Goal: Task Accomplishment & Management: Use online tool/utility

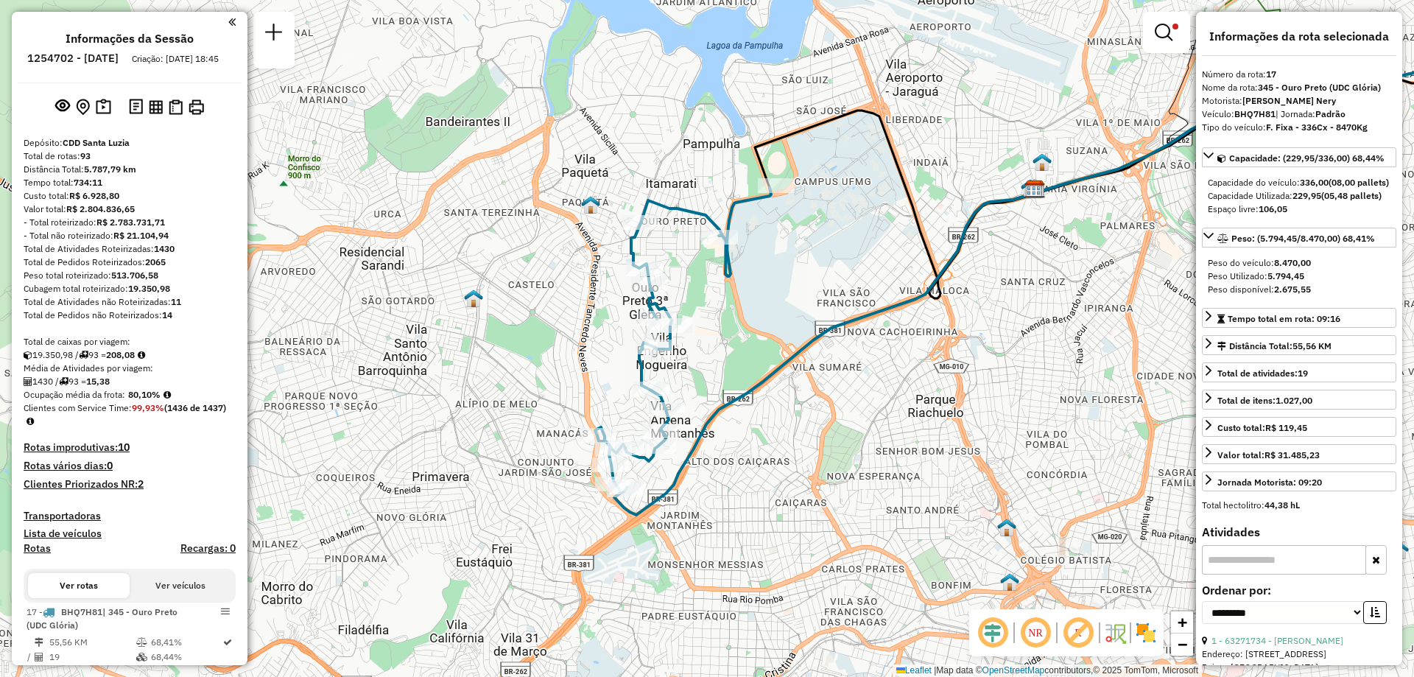
select select "**********"
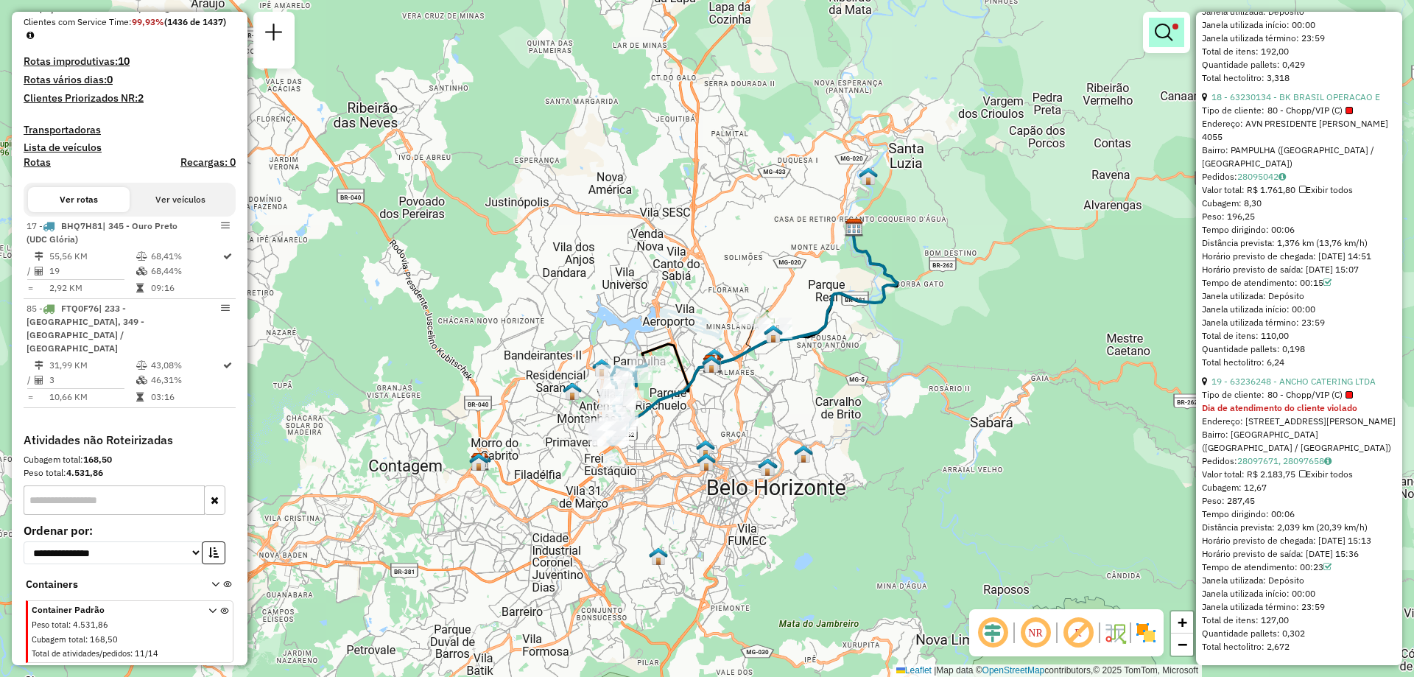
click at [1154, 39] on link at bounding box center [1166, 32] width 35 height 29
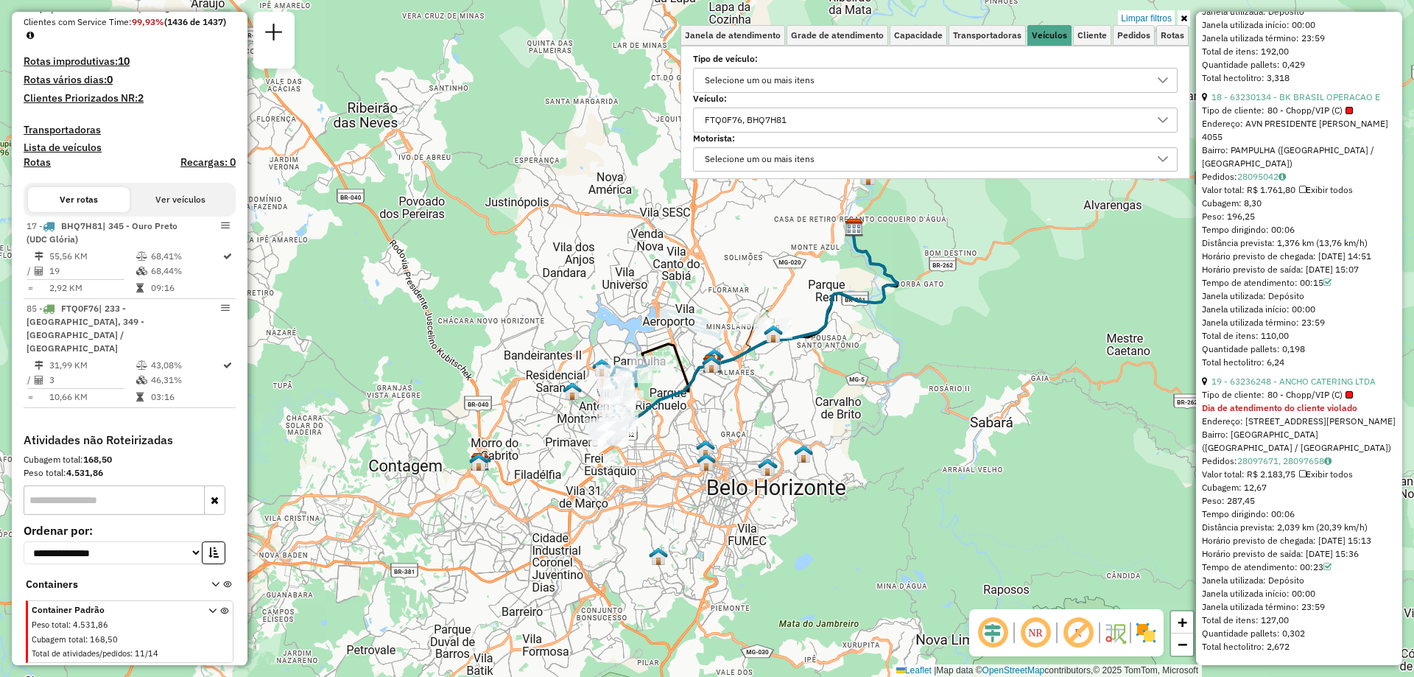
click at [909, 117] on div "FTQ0F76, BHQ7H81" at bounding box center [924, 120] width 449 height 24
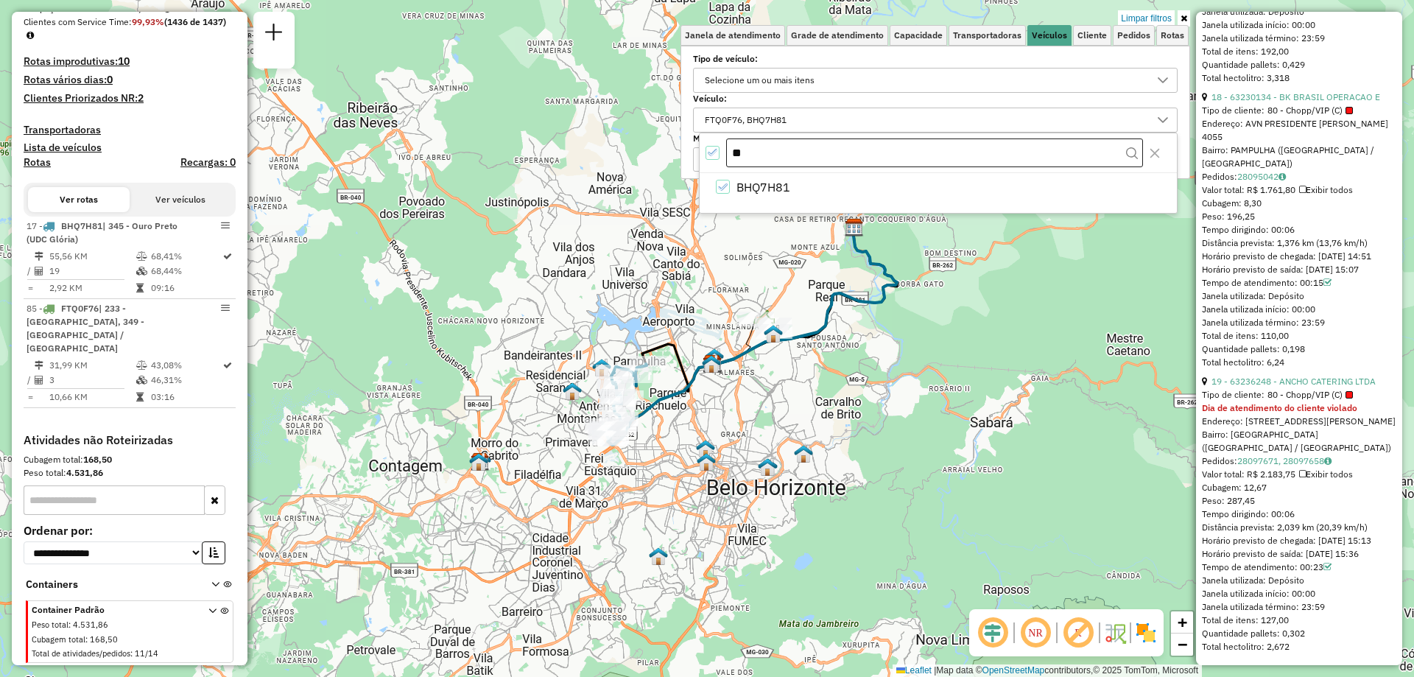
type input "*"
type input "***"
click at [805, 183] on li "FOT3H53" at bounding box center [940, 187] width 471 height 28
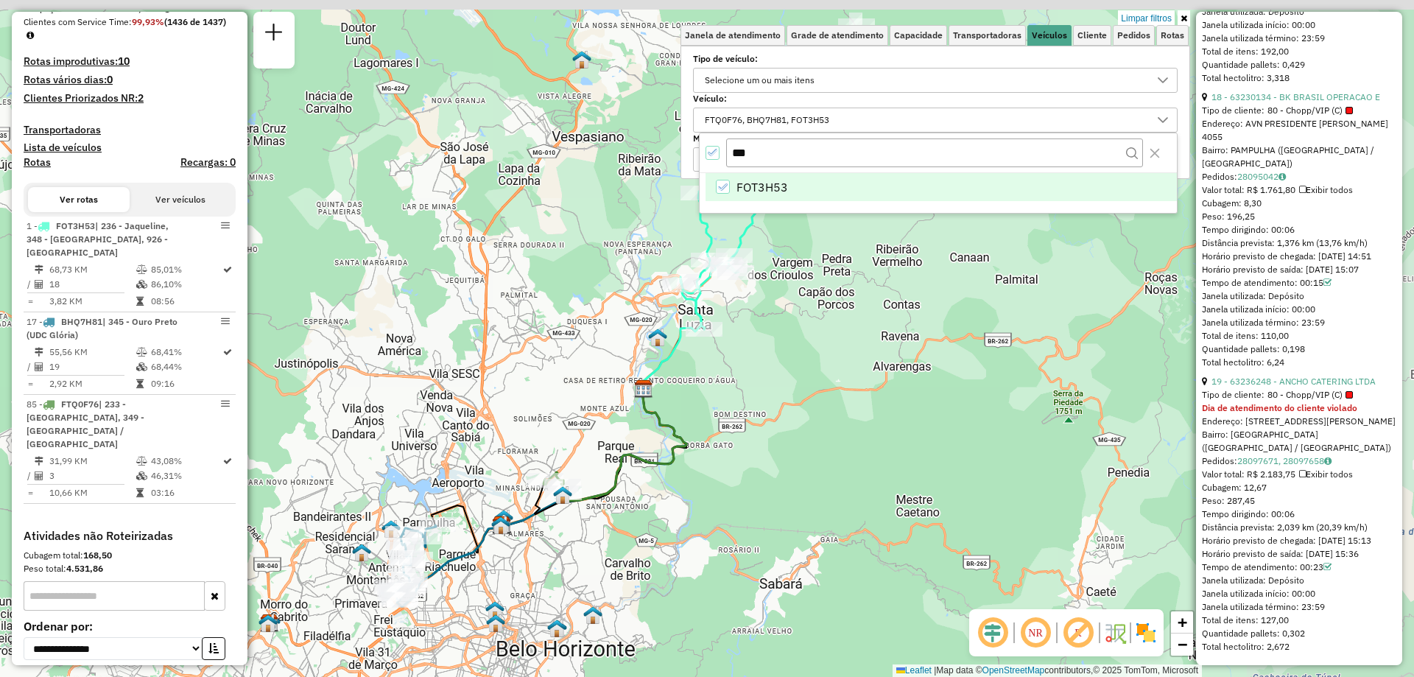
drag, startPoint x: 917, startPoint y: 300, endPoint x: 649, endPoint y: 487, distance: 326.8
click at [658, 485] on div "Limpar filtros Janela de atendimento Grade de atendimento Capacidade Transporta…" at bounding box center [707, 338] width 1414 height 677
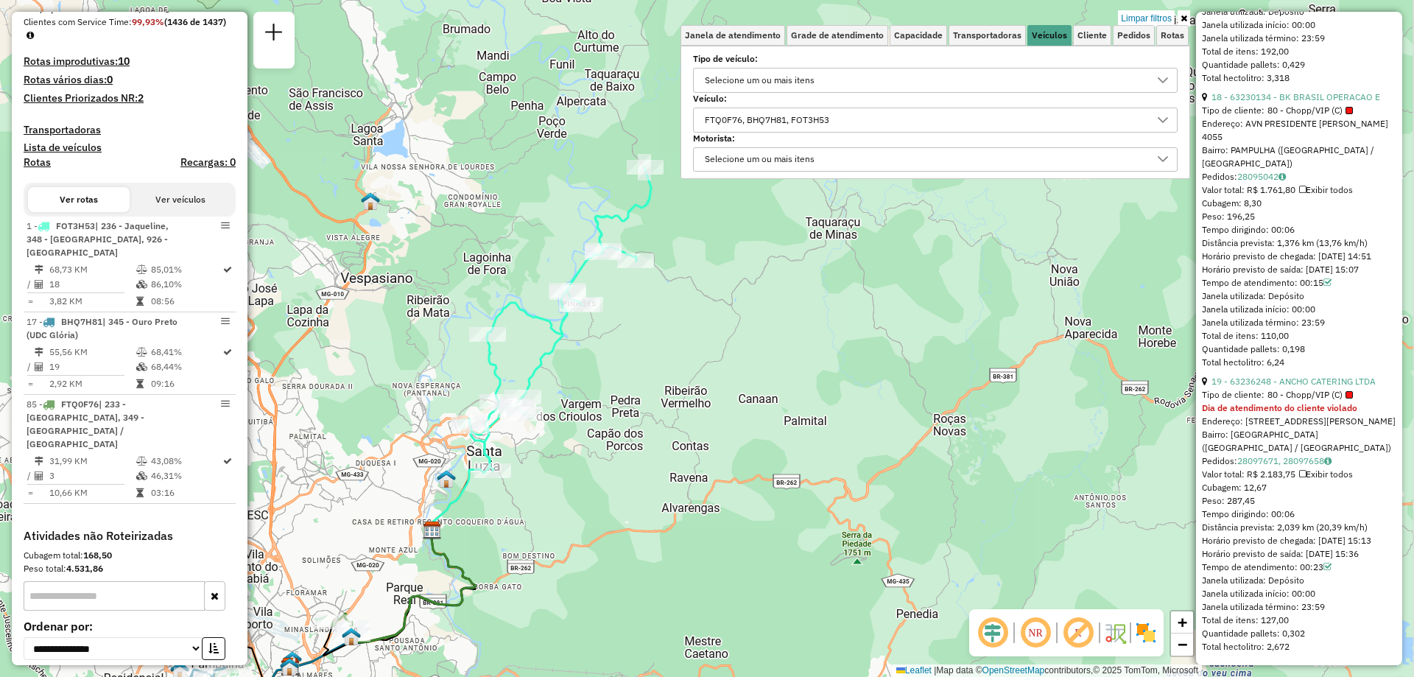
drag, startPoint x: 732, startPoint y: 400, endPoint x: 570, endPoint y: 517, distance: 199.9
click at [570, 517] on div "Limpar filtros Janela de atendimento Grade de atendimento Capacidade Transporta…" at bounding box center [707, 338] width 1414 height 677
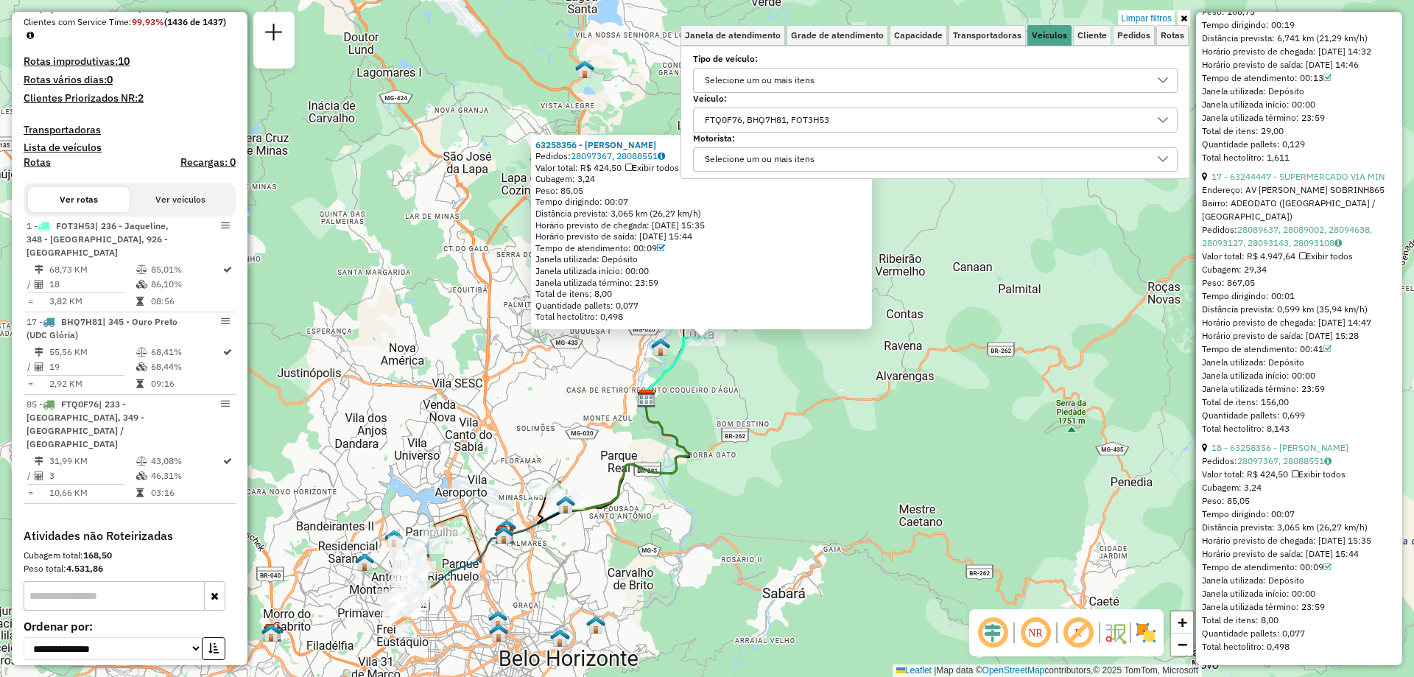
scroll to position [468, 0]
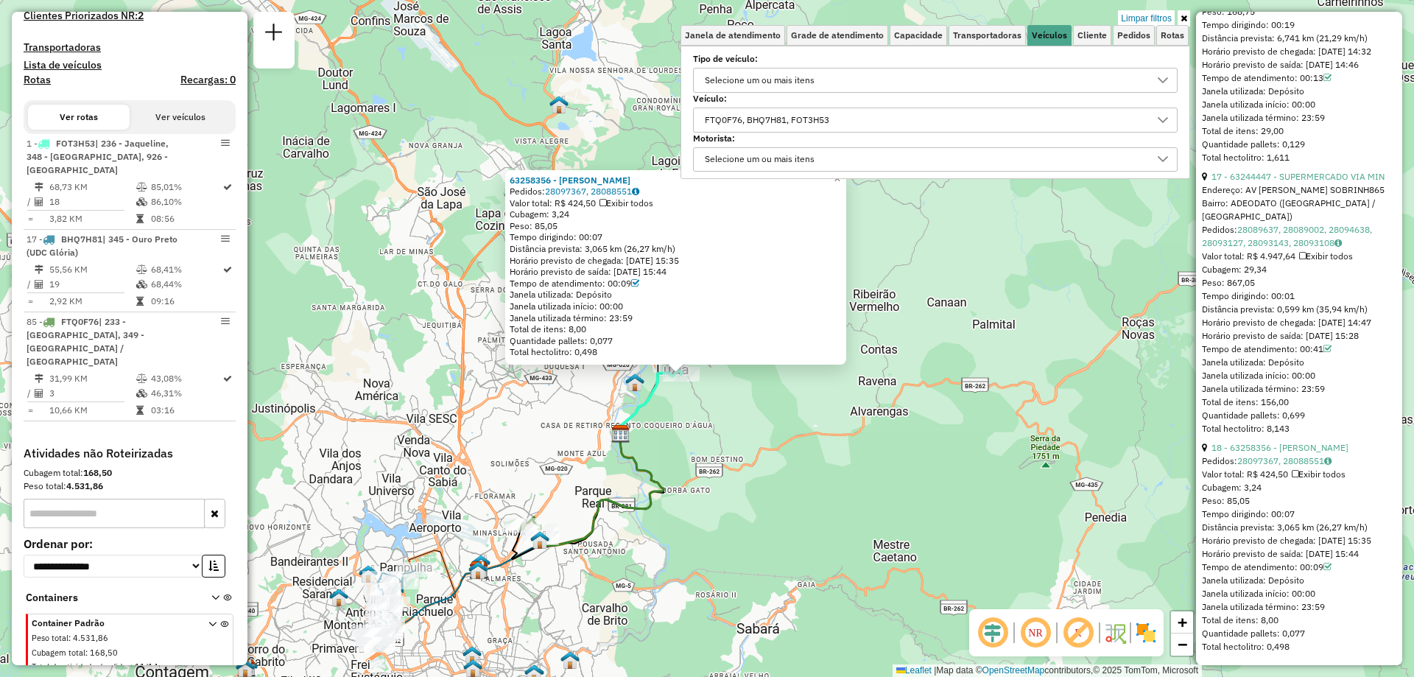
drag, startPoint x: 797, startPoint y: 378, endPoint x: 659, endPoint y: 536, distance: 209.3
click at [659, 536] on div "63258356 - [PERSON_NAME] Pedidos: 28097367, 28088551 Valor total: R$ 424,50 Exi…" at bounding box center [707, 338] width 1414 height 677
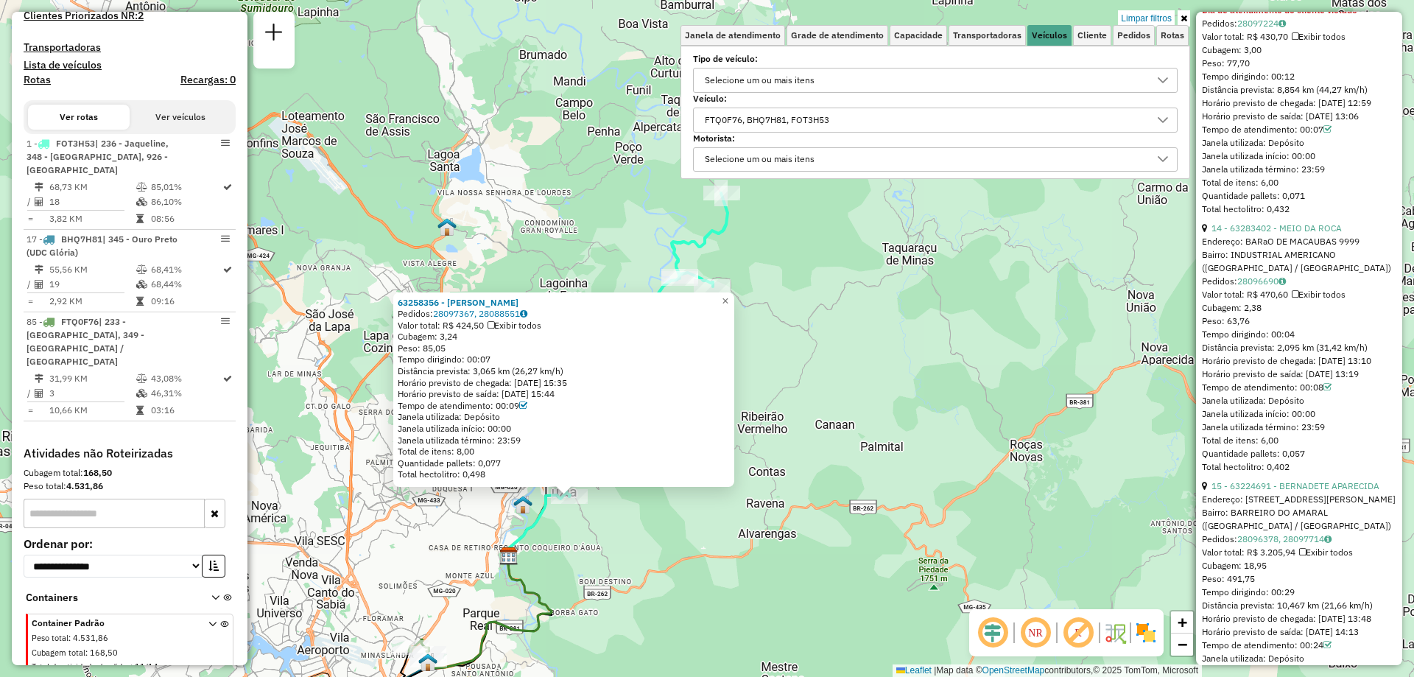
scroll to position [3640, 0]
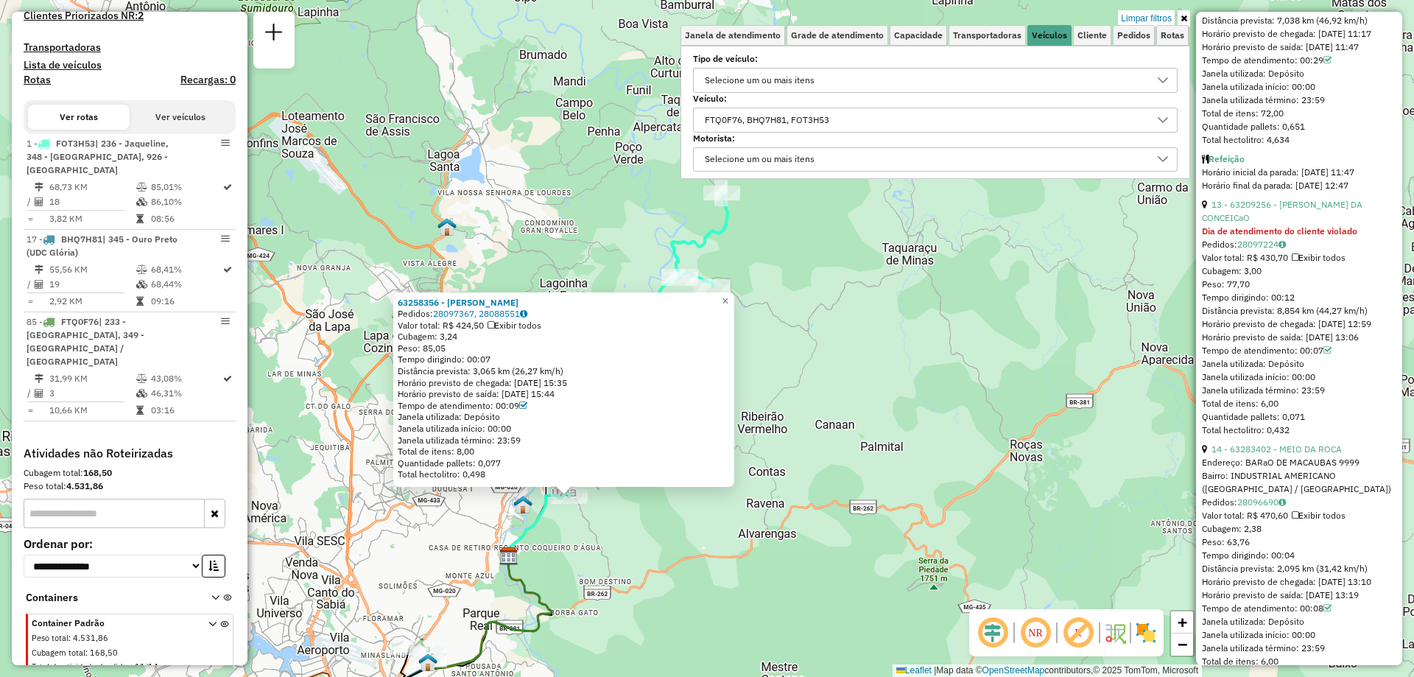
click at [789, 315] on div "63258356 - [PERSON_NAME] Pedidos: 28097367, 28088551 Valor total: R$ 424,50 Exi…" at bounding box center [707, 338] width 1414 height 677
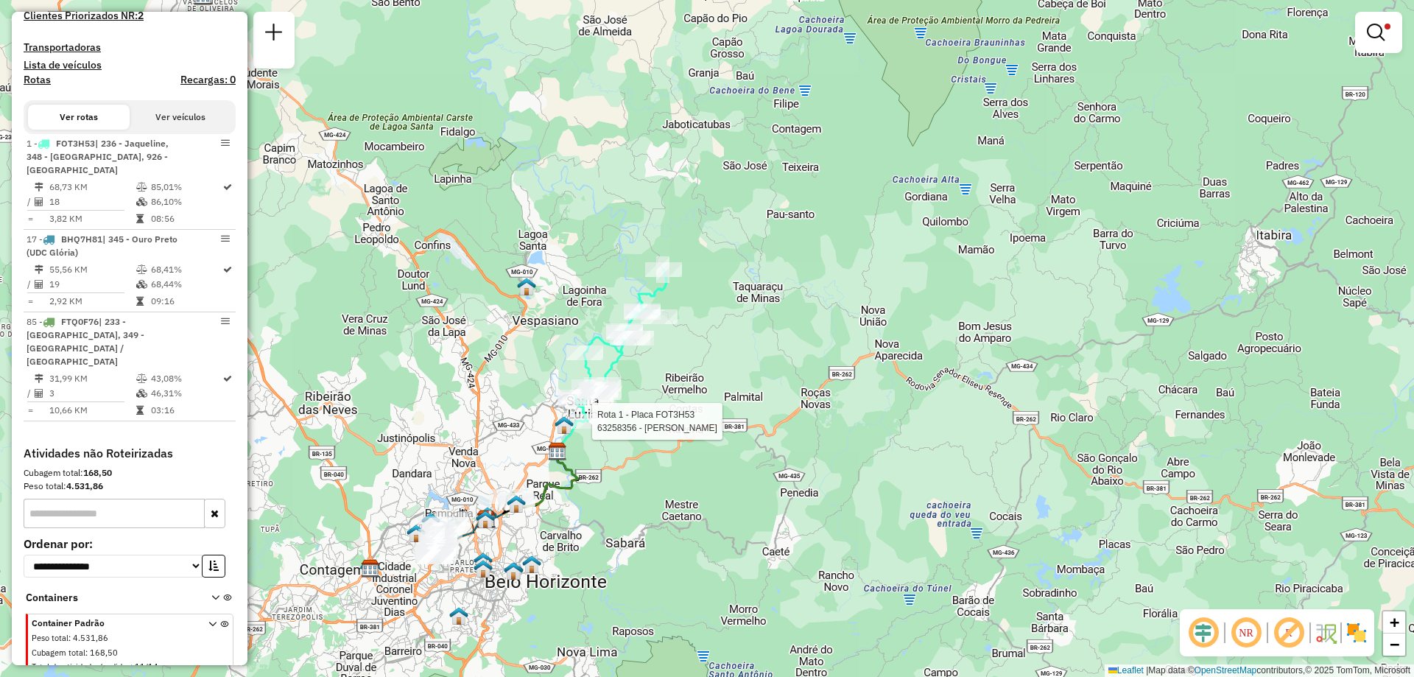
select select "**********"
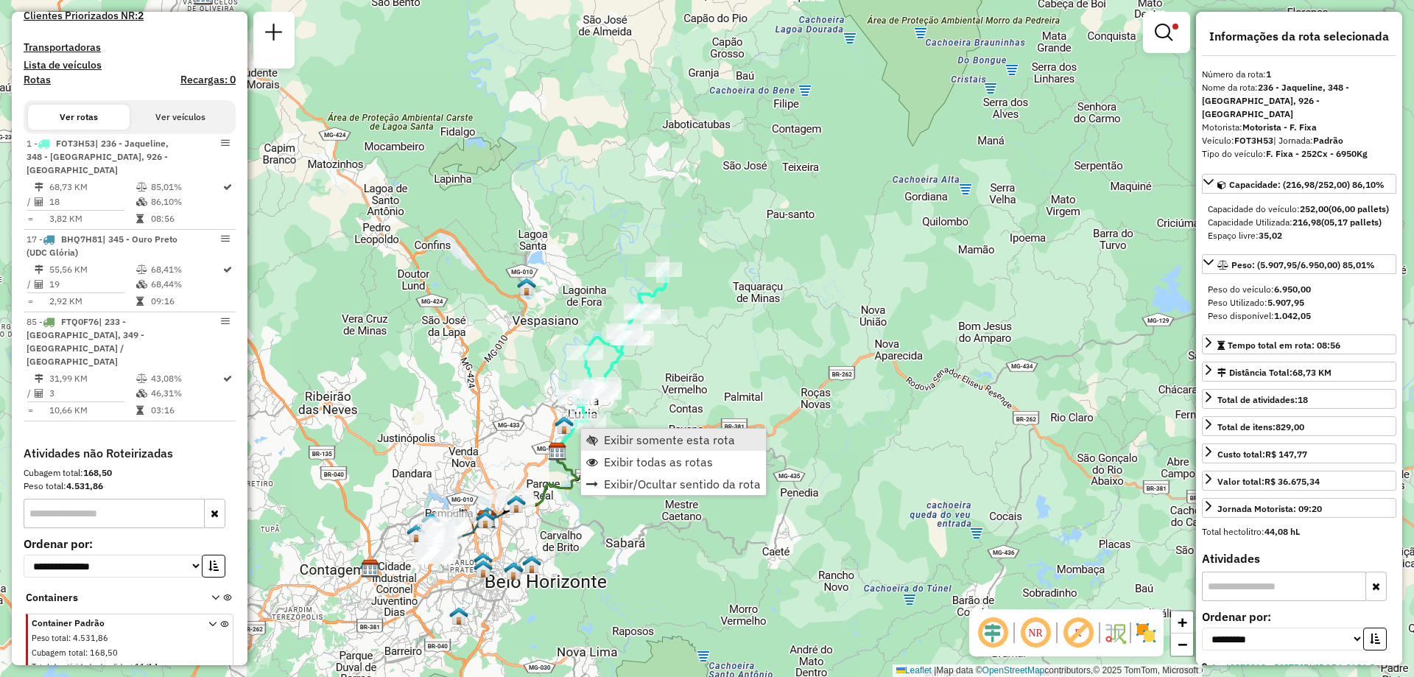
click at [633, 440] on span "Exibir somente esta rota" at bounding box center [669, 440] width 131 height 12
click at [622, 439] on span "Exibir somente esta rota" at bounding box center [670, 433] width 131 height 12
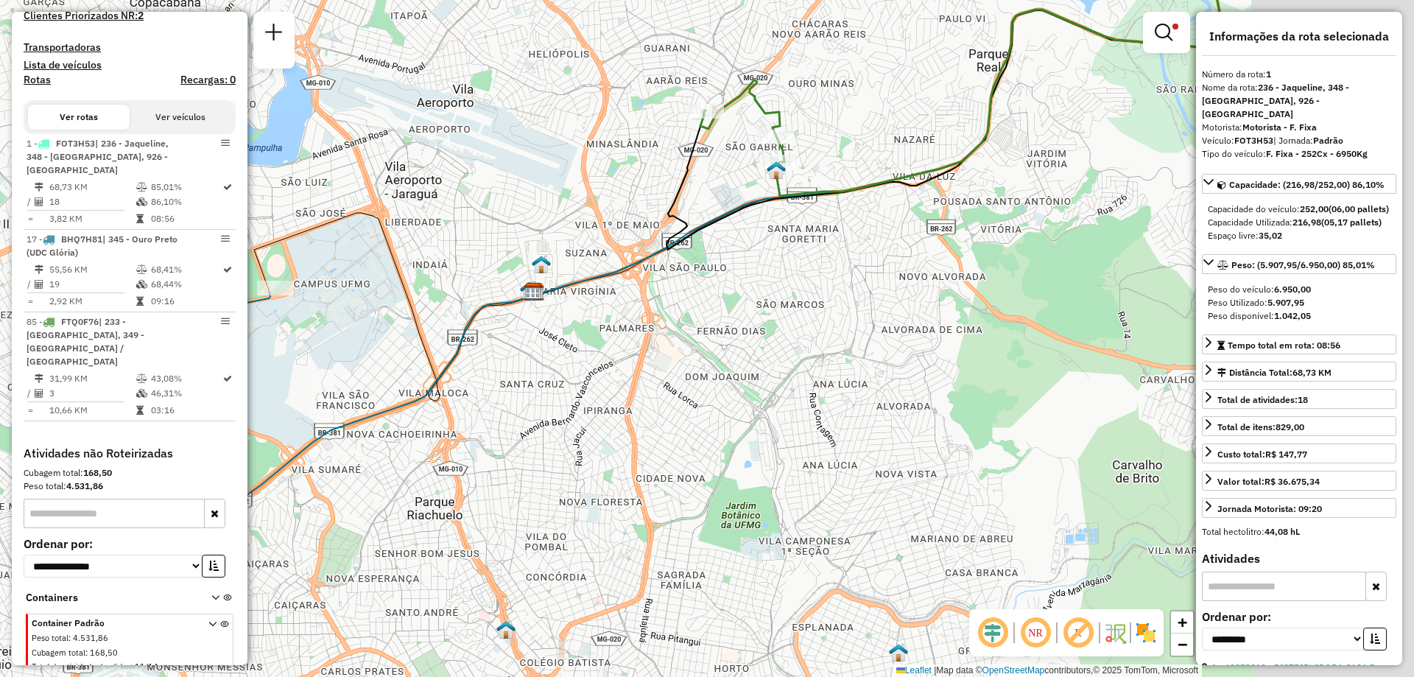
drag, startPoint x: 745, startPoint y: 468, endPoint x: 427, endPoint y: 464, distance: 318.1
click at [427, 464] on div "Limpar filtros Janela de atendimento Grade de atendimento Capacidade Transporta…" at bounding box center [707, 338] width 1414 height 677
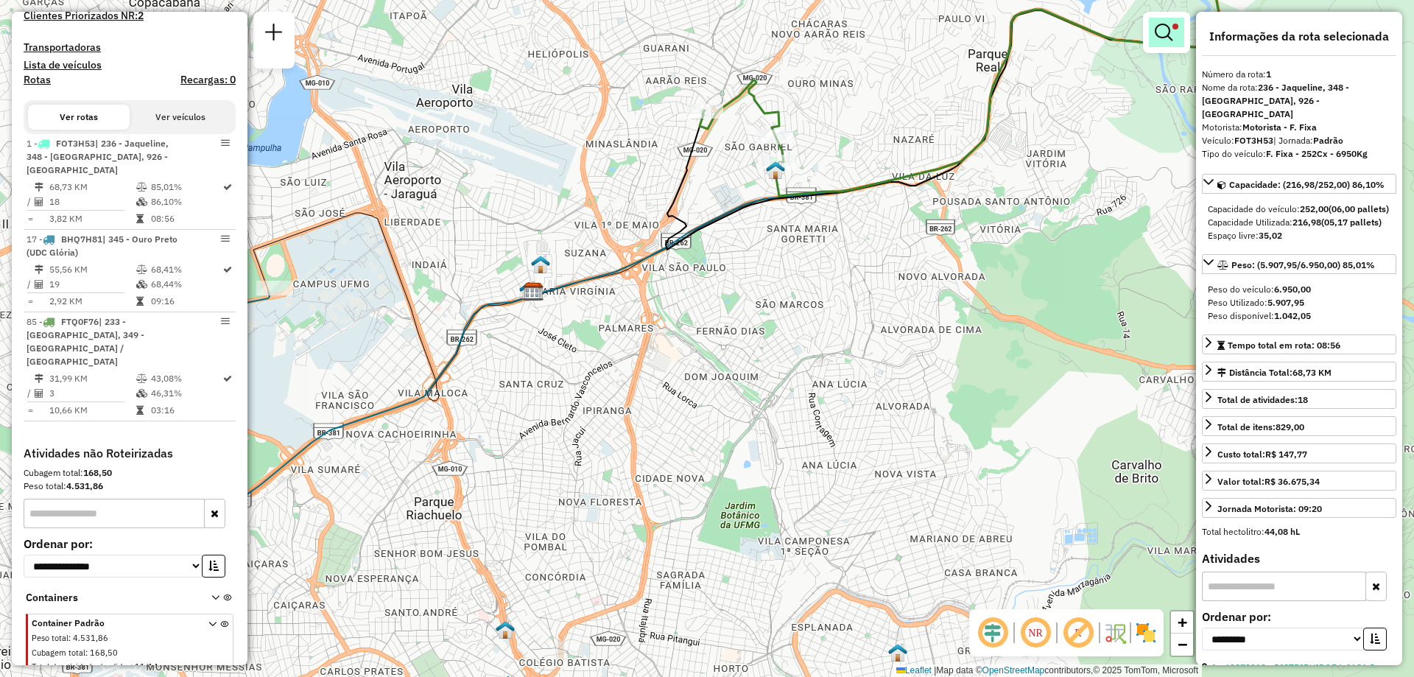
click at [1170, 24] on em at bounding box center [1164, 33] width 18 height 18
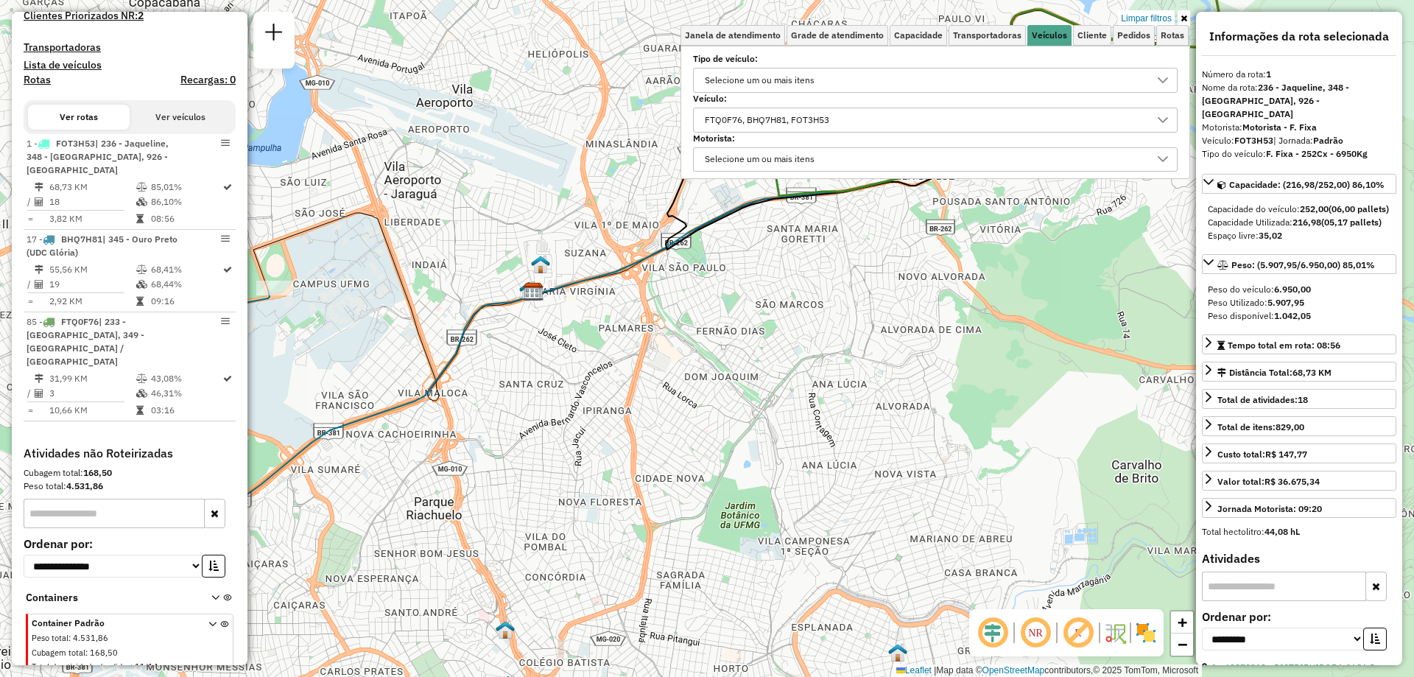
click at [862, 127] on div "FTQ0F76, BHQ7H81, FOT3H53" at bounding box center [924, 120] width 449 height 24
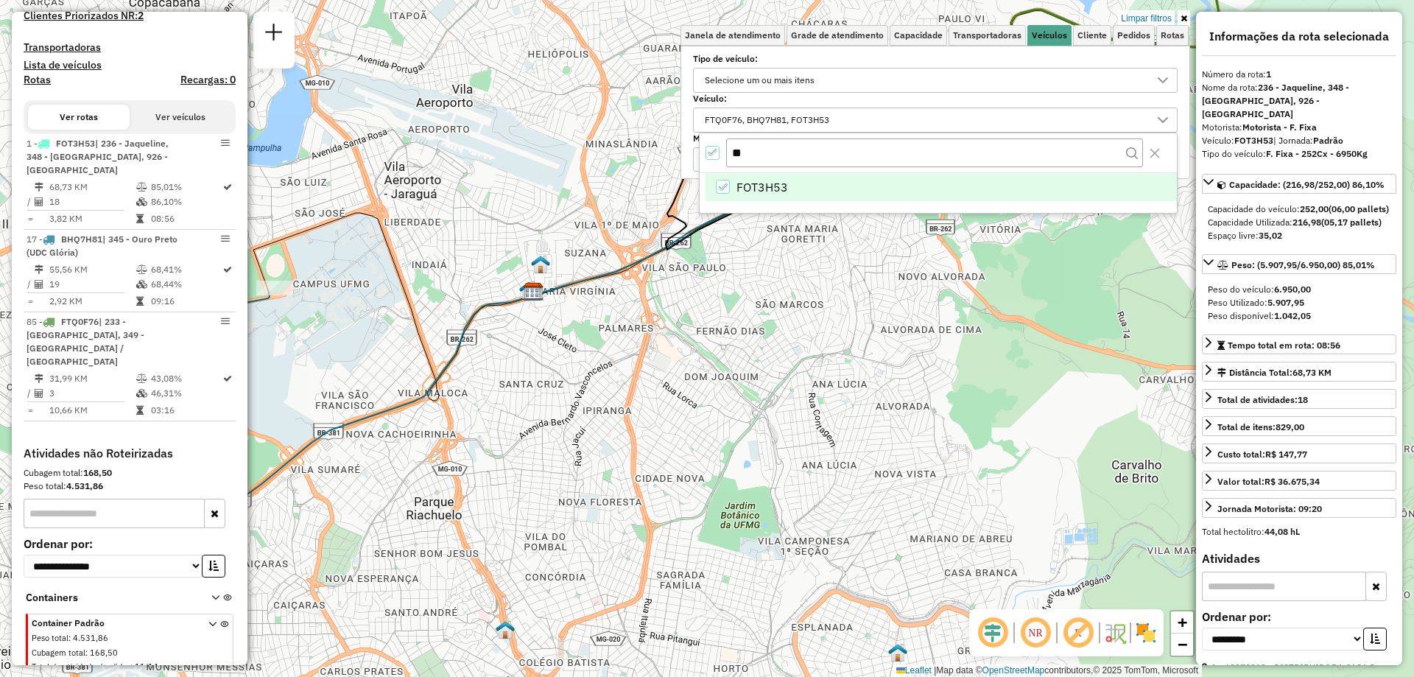
type input "*"
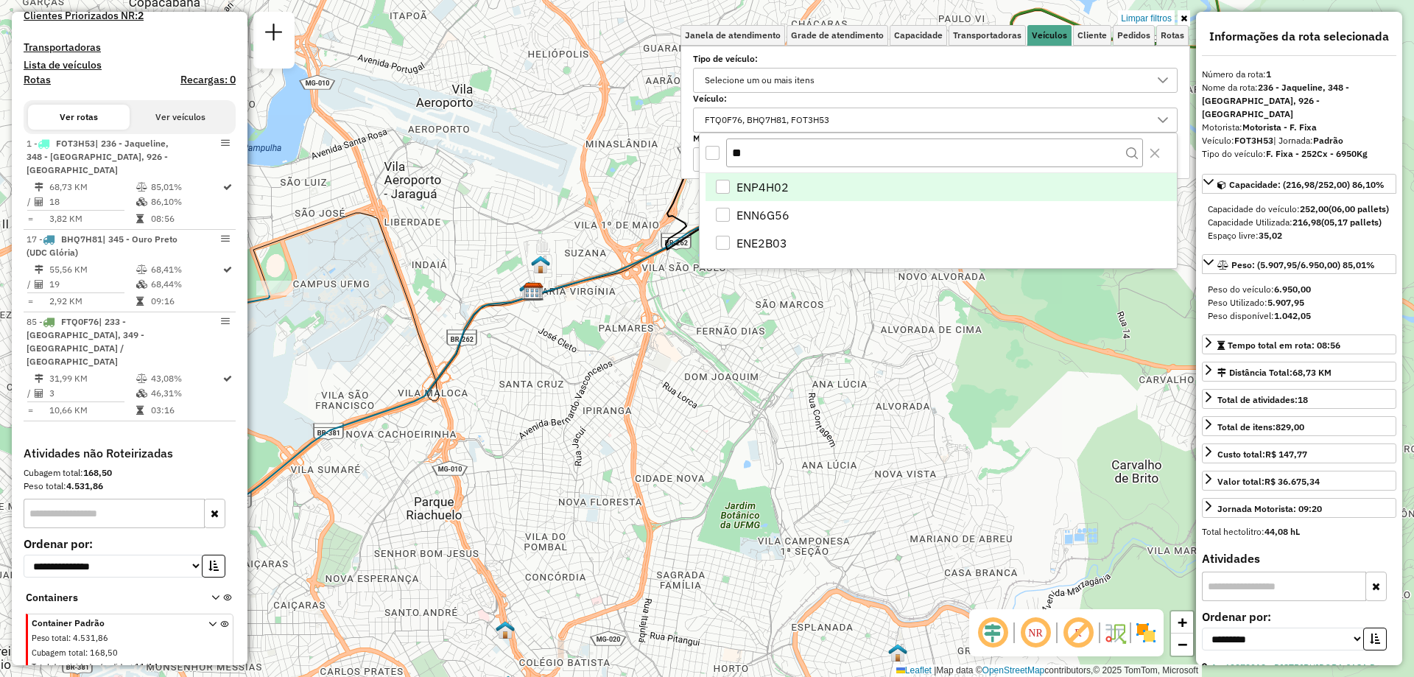
type input "**"
click at [738, 177] on li "ENP4H02" at bounding box center [940, 187] width 471 height 28
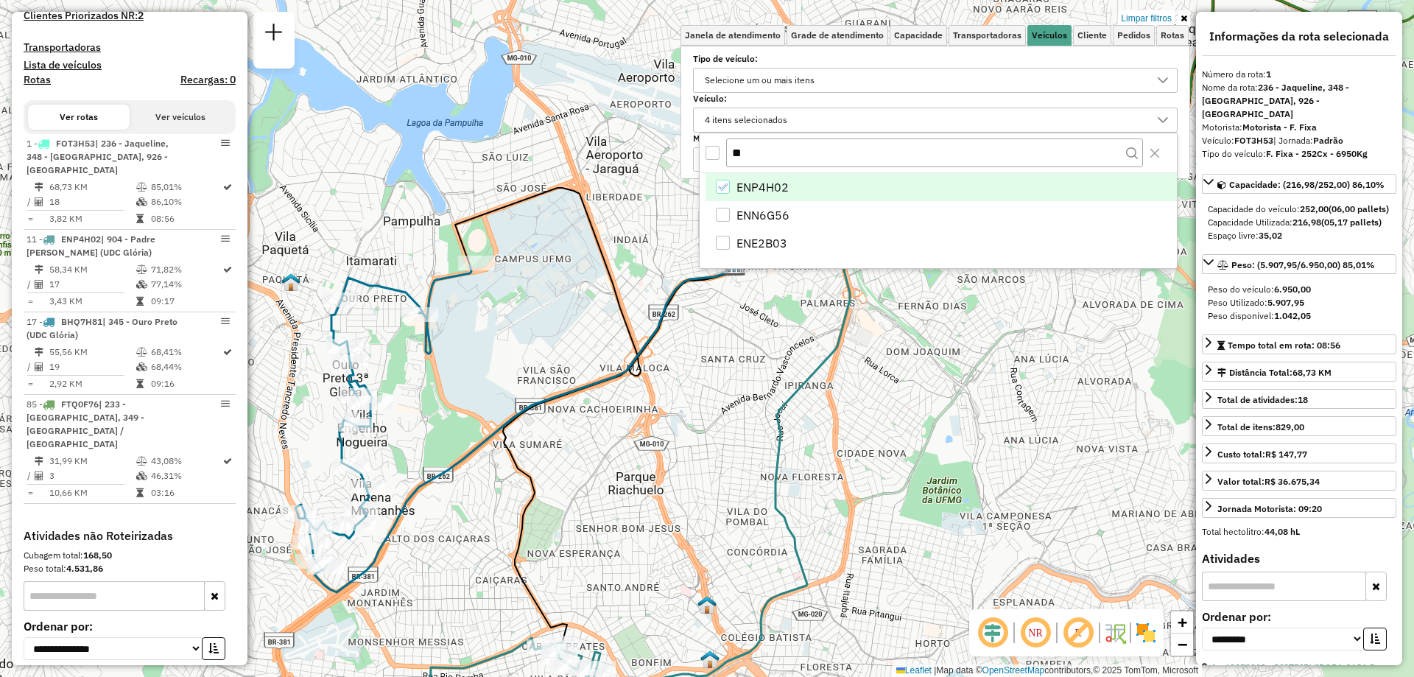
drag, startPoint x: 573, startPoint y: 476, endPoint x: 568, endPoint y: 199, distance: 277.6
click at [568, 200] on div "Limpar filtros Janela de atendimento Grade de atendimento Capacidade Transporta…" at bounding box center [707, 338] width 1414 height 677
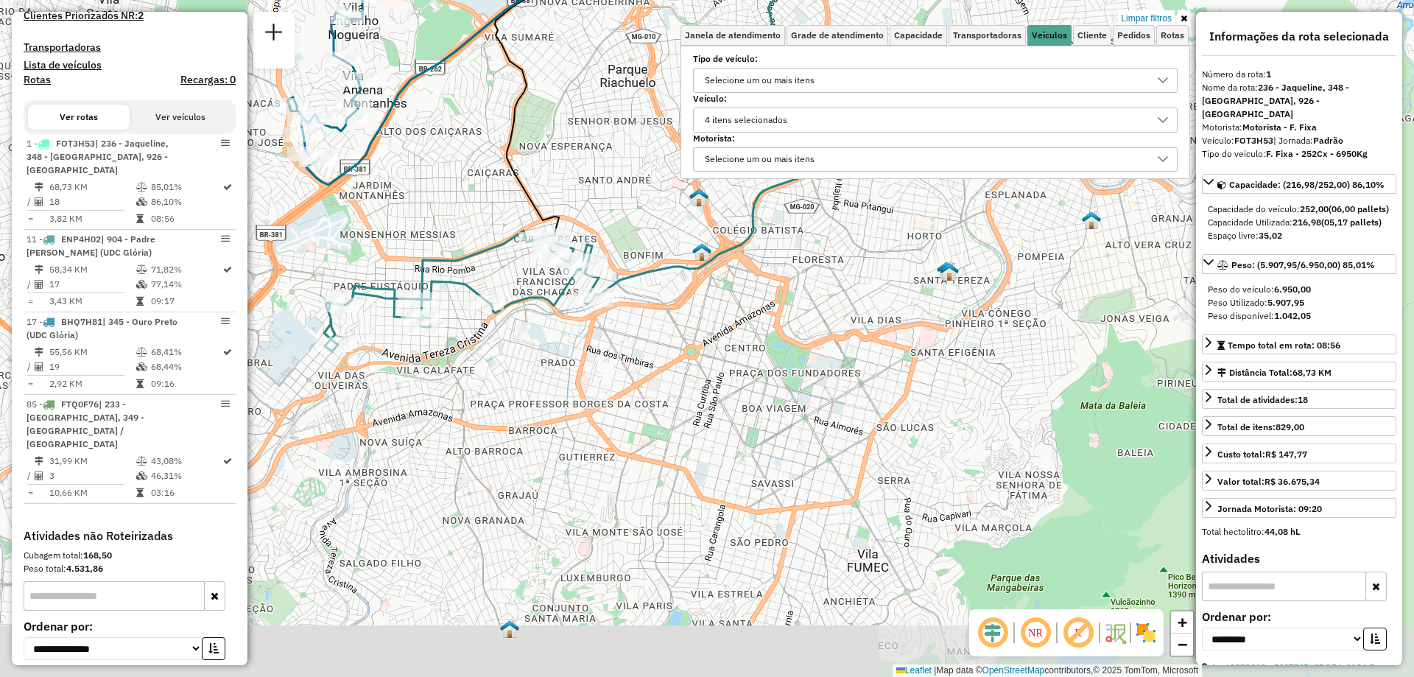
drag, startPoint x: 613, startPoint y: 538, endPoint x: 610, endPoint y: 409, distance: 128.9
click at [610, 409] on div "Limpar filtros Janela de atendimento Grade de atendimento Capacidade Transporta…" at bounding box center [707, 338] width 1414 height 677
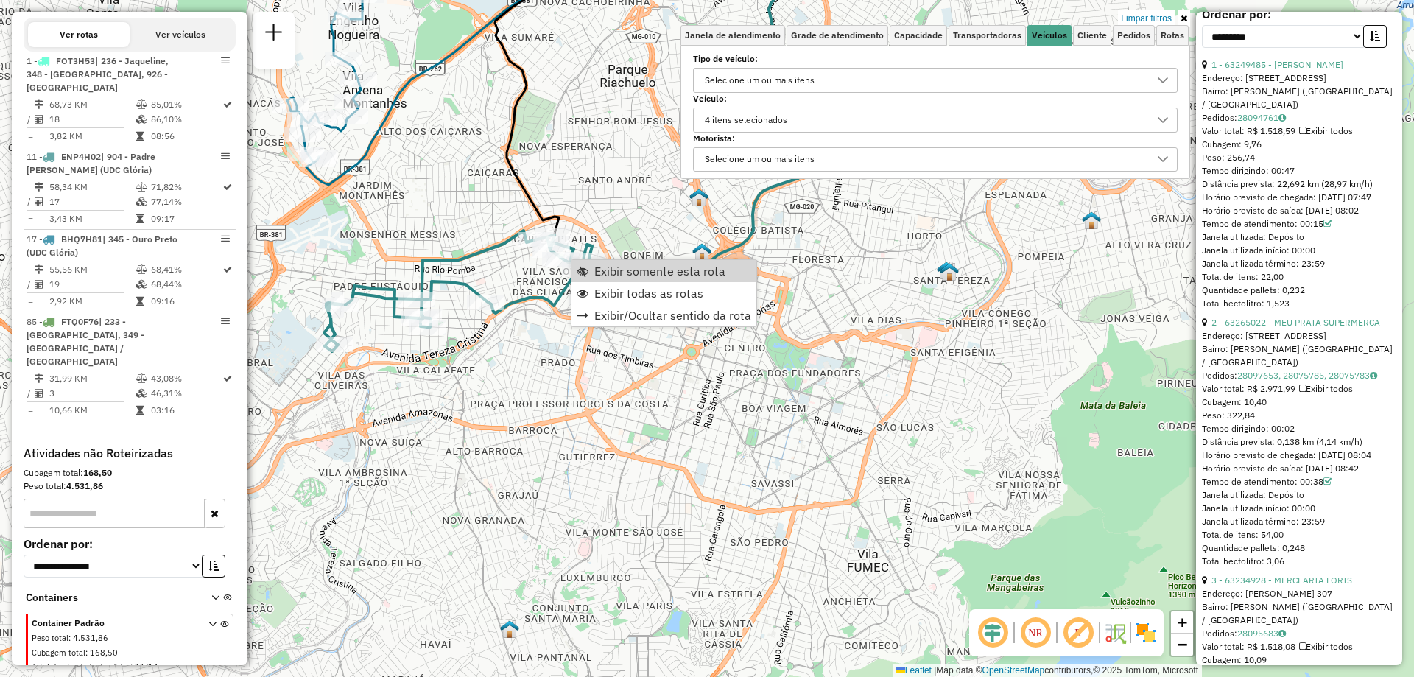
scroll to position [736, 0]
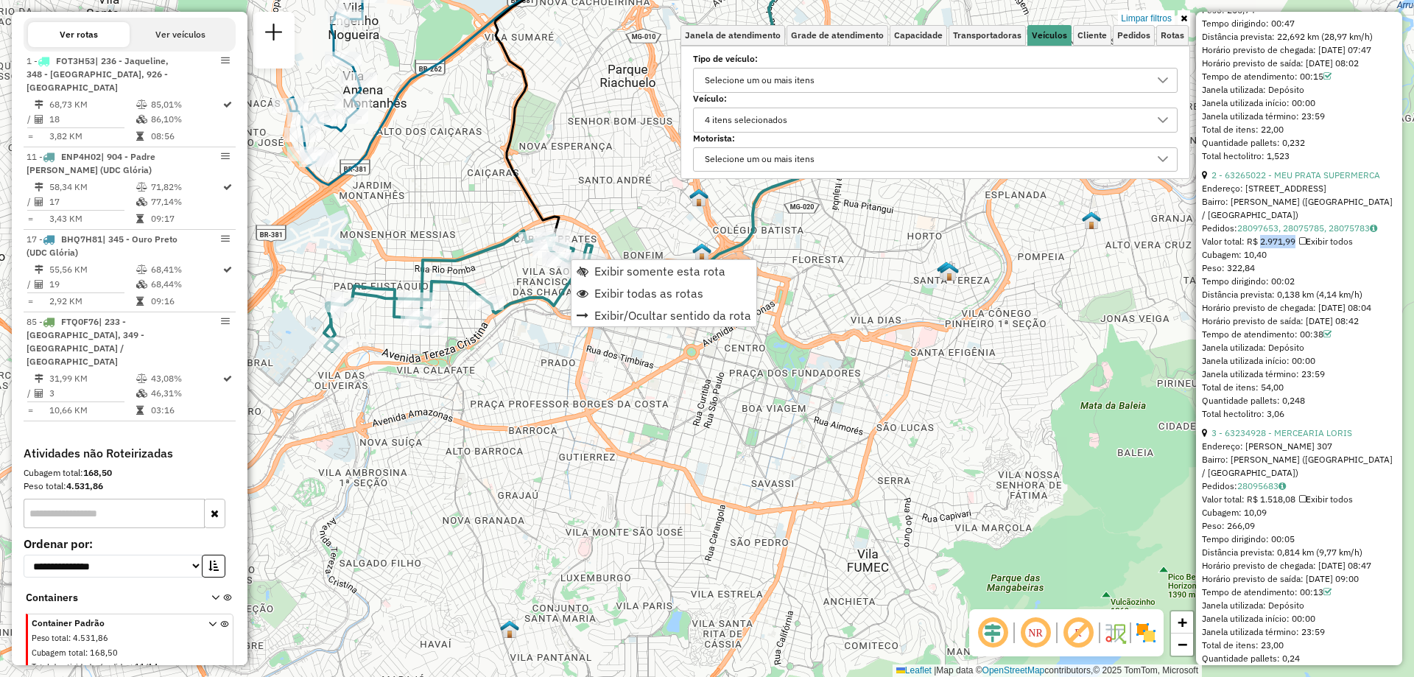
drag, startPoint x: 1257, startPoint y: 306, endPoint x: 1290, endPoint y: 303, distance: 33.3
click at [1290, 248] on div "Valor total: R$ 2.971,99 Exibir todos" at bounding box center [1299, 241] width 194 height 13
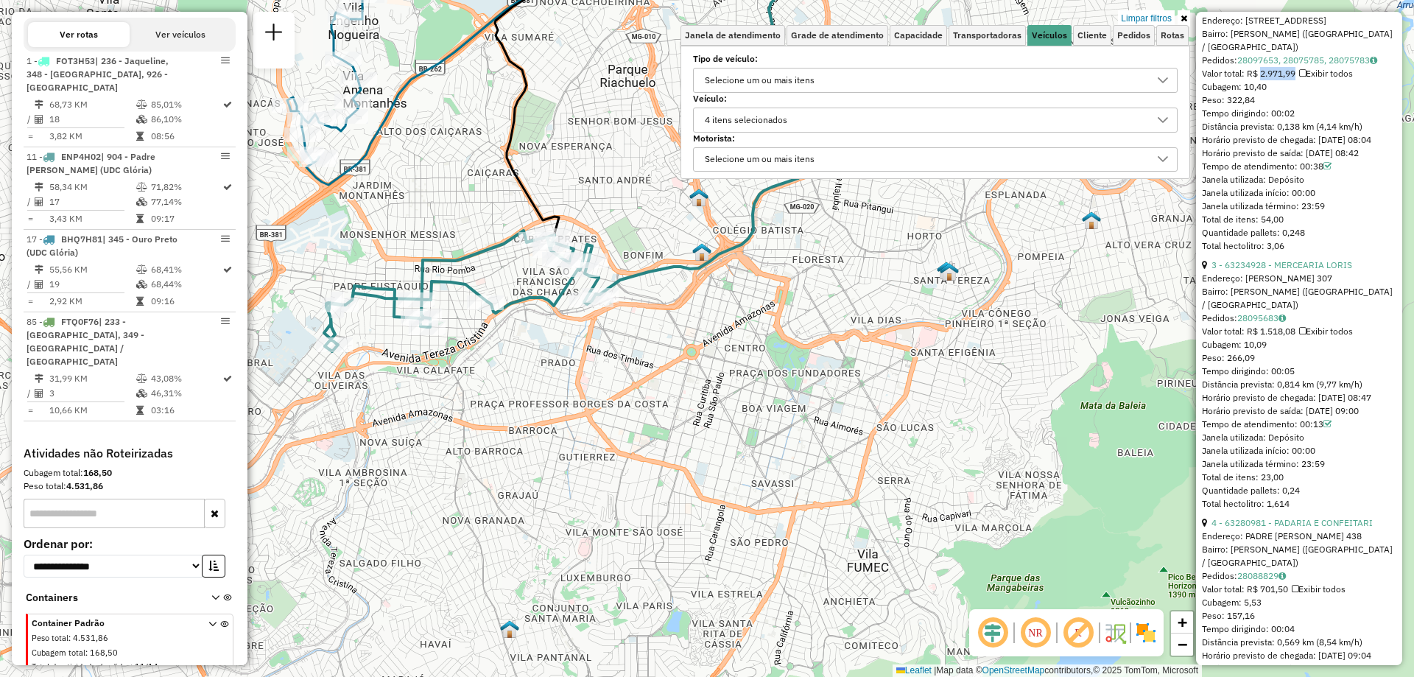
scroll to position [1051, 0]
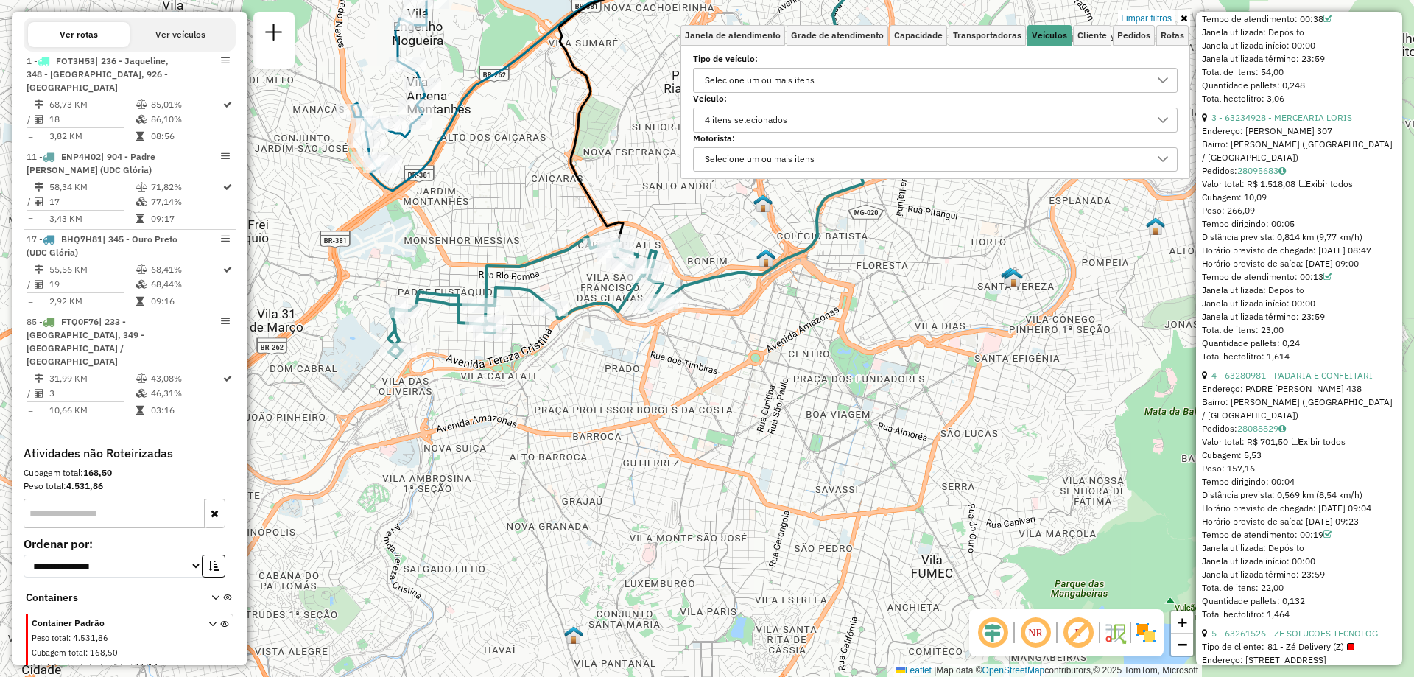
drag, startPoint x: 660, startPoint y: 325, endPoint x: 725, endPoint y: 331, distance: 64.3
click at [725, 331] on div "Limpar filtros Janela de atendimento Grade de atendimento Capacidade Transporta…" at bounding box center [707, 338] width 1414 height 677
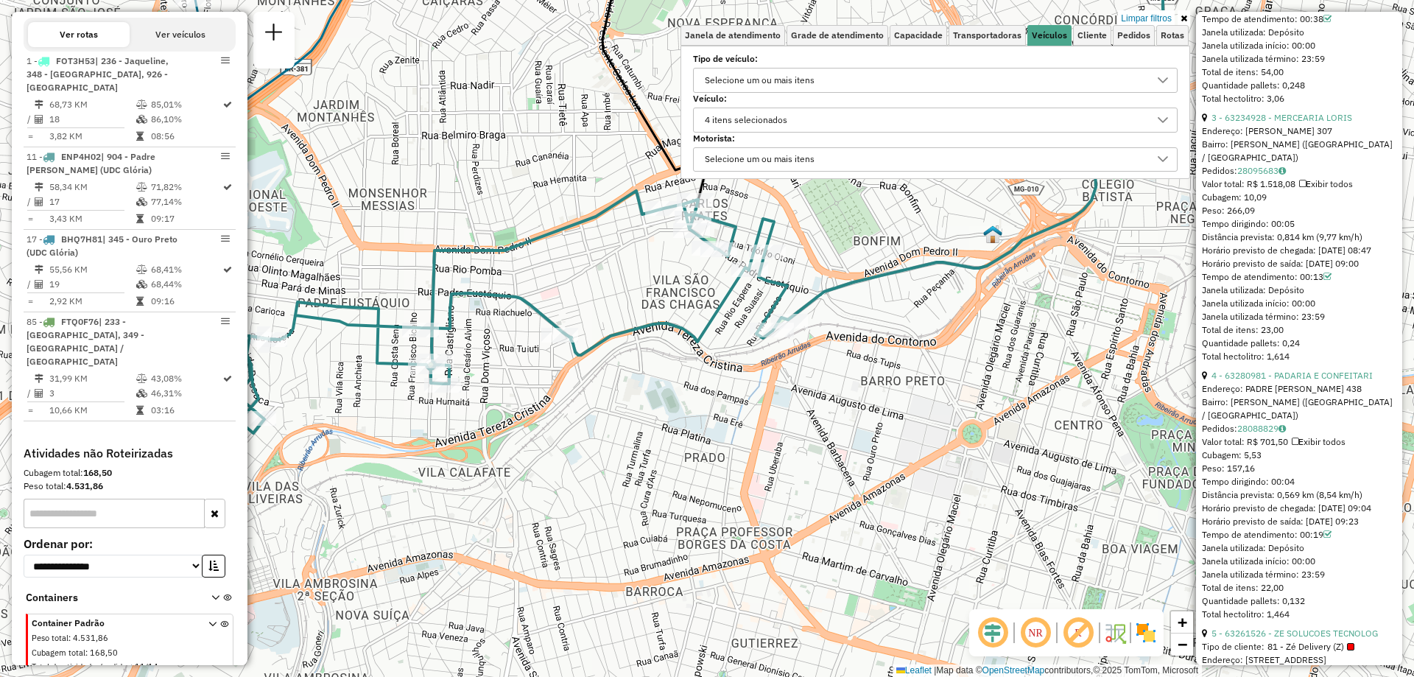
click at [802, 115] on div "4 itens selecionados" at bounding box center [924, 120] width 449 height 24
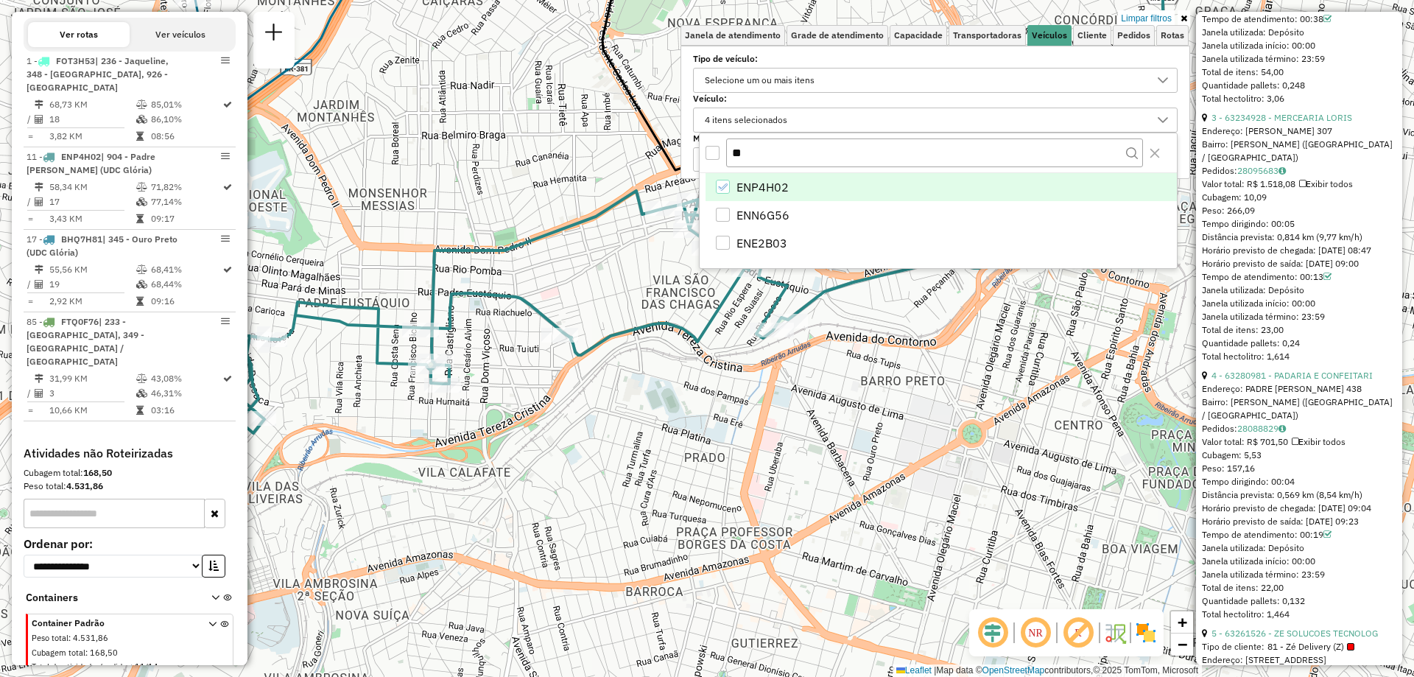
type input "*"
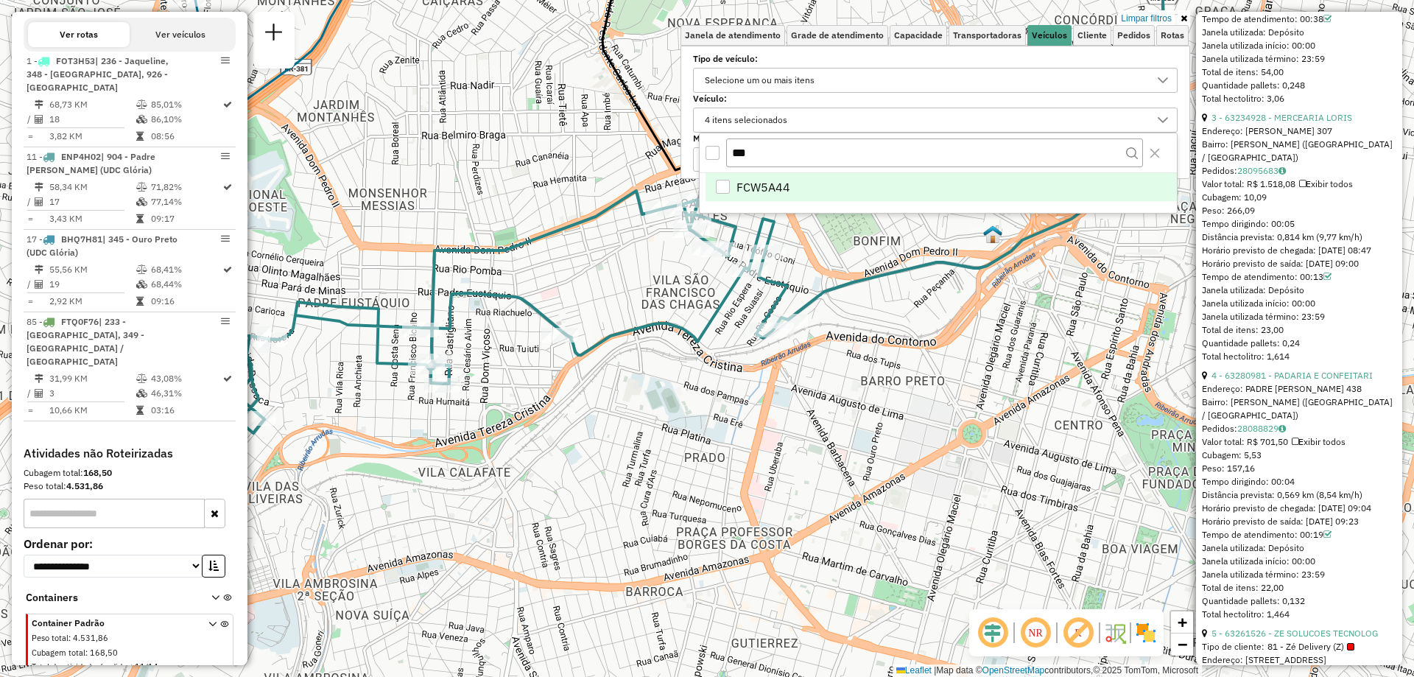
type input "***"
click at [779, 186] on span "FCW5A44" at bounding box center [763, 187] width 54 height 18
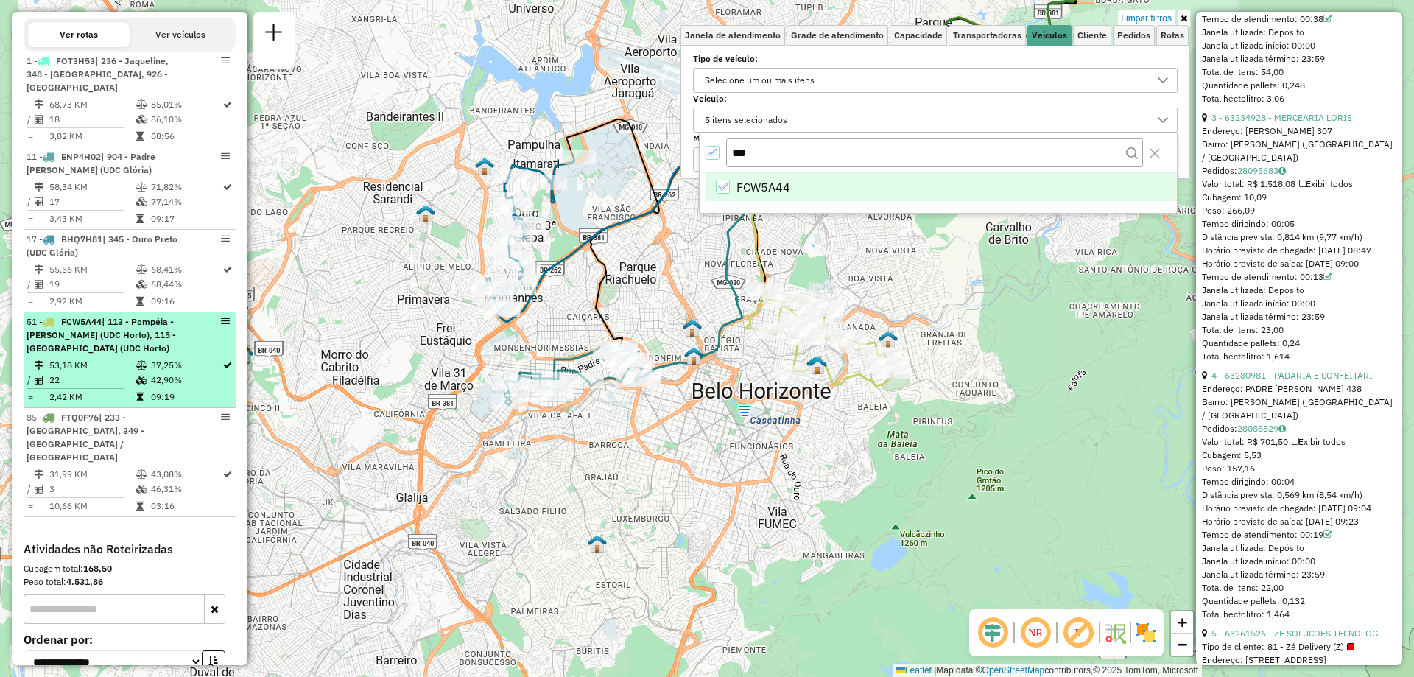
click at [102, 348] on span "| 113 - Pompéia - [PERSON_NAME] (UDC Horto), 115 - [GEOGRAPHIC_DATA] (UDC Horto)" at bounding box center [101, 335] width 149 height 38
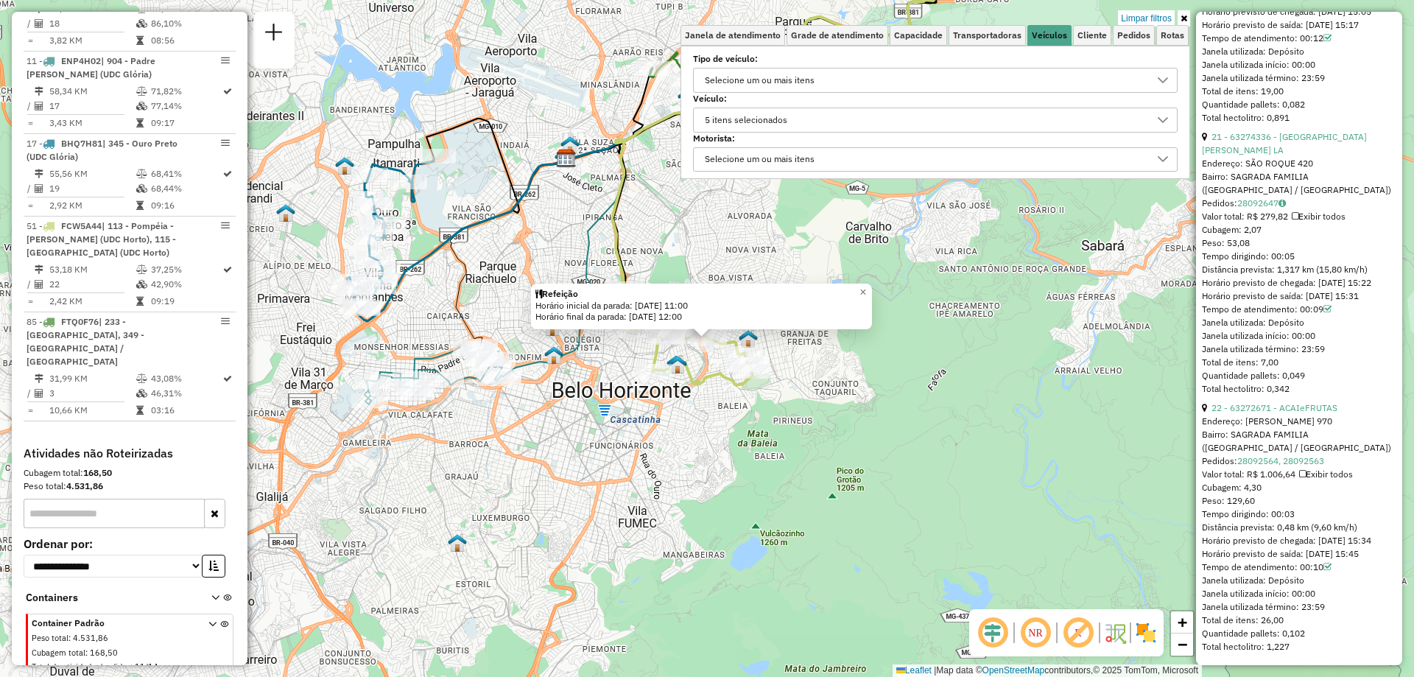
scroll to position [5955, 0]
click at [839, 129] on div "5 itens selecionados" at bounding box center [924, 120] width 449 height 24
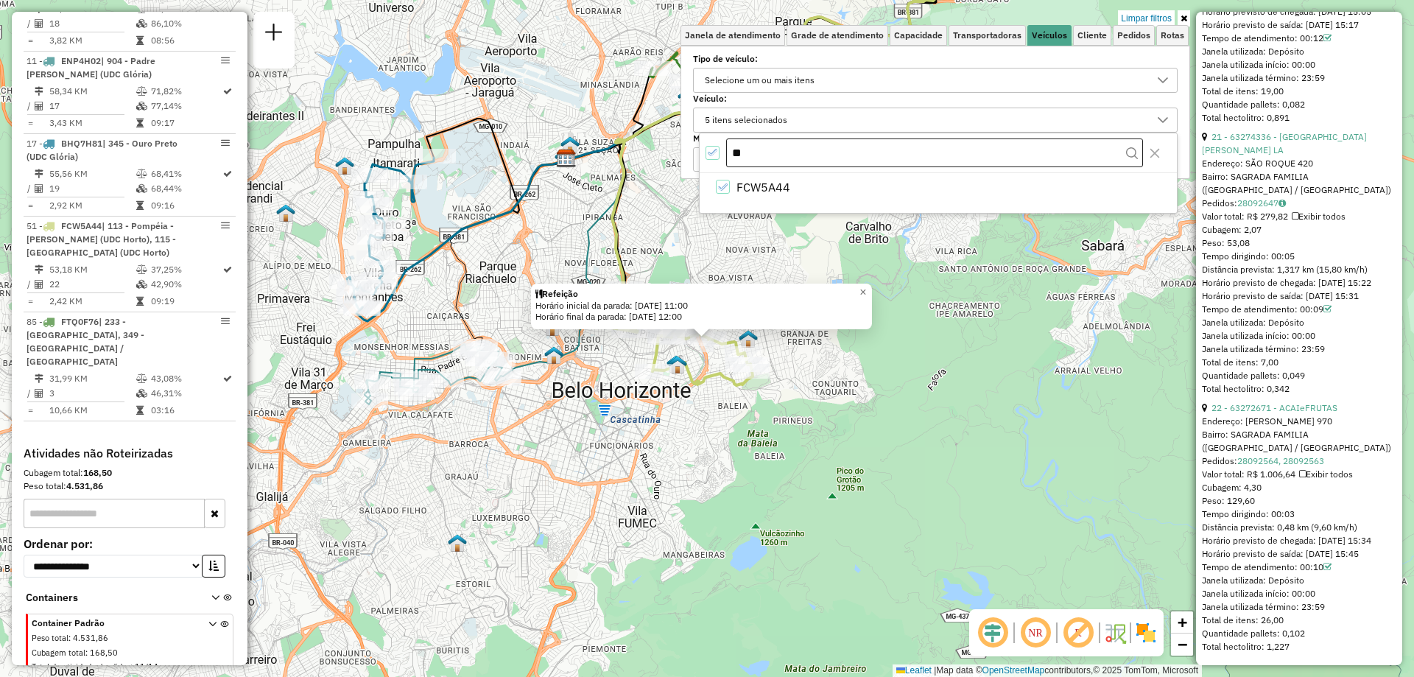
type input "*"
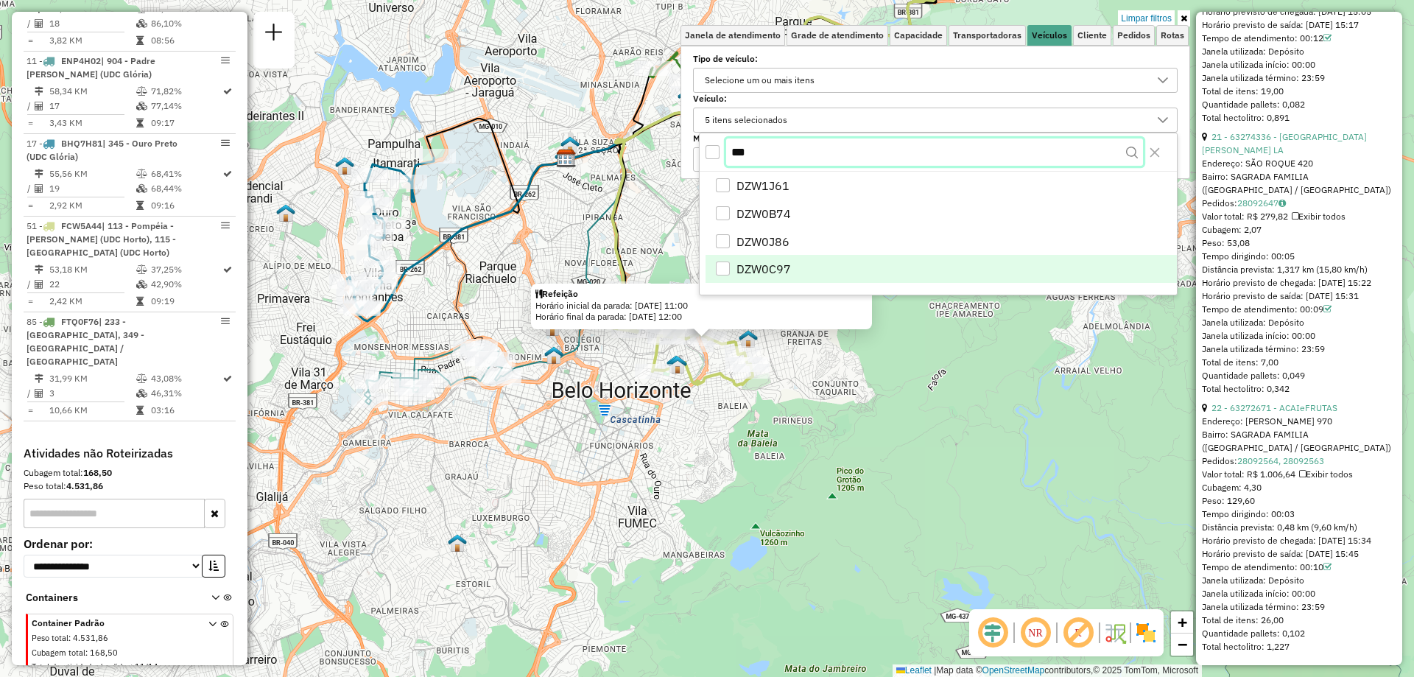
type input "***"
click at [783, 271] on span "DZW0C97" at bounding box center [763, 270] width 54 height 18
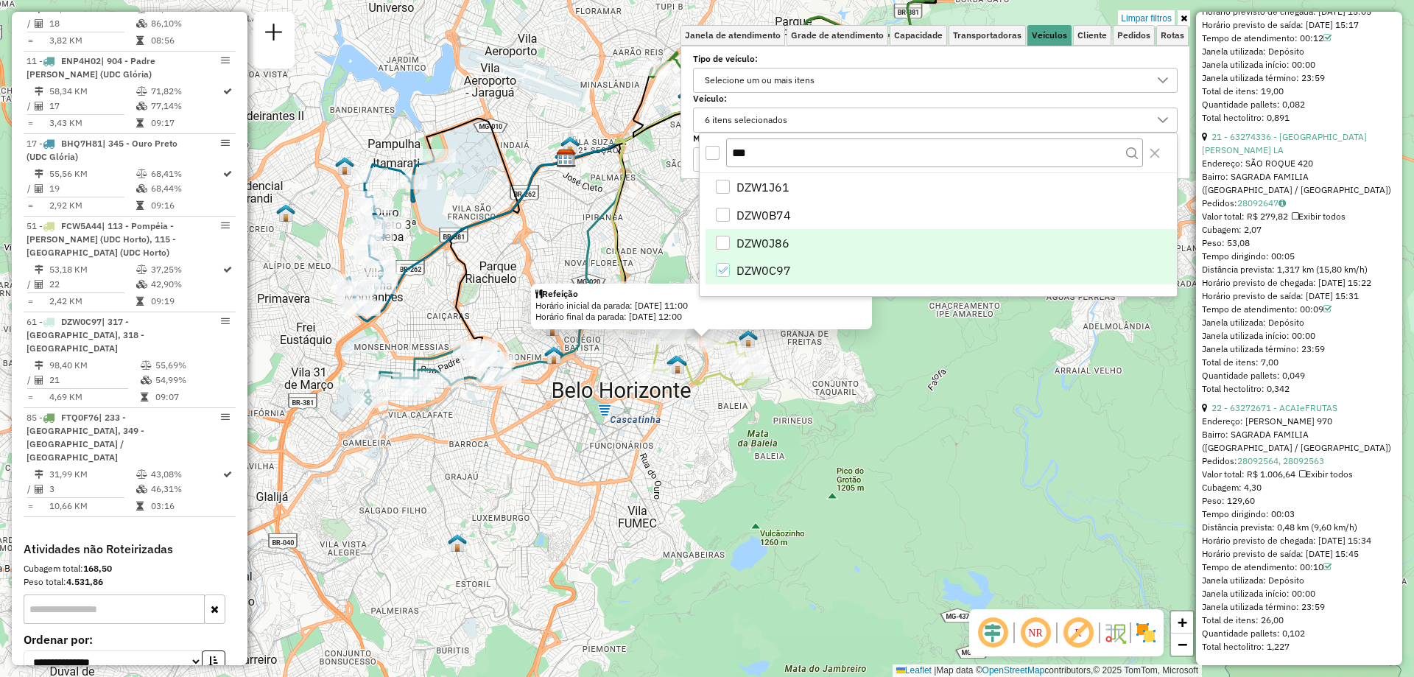
click at [767, 247] on span "DZW0J86" at bounding box center [762, 243] width 53 height 18
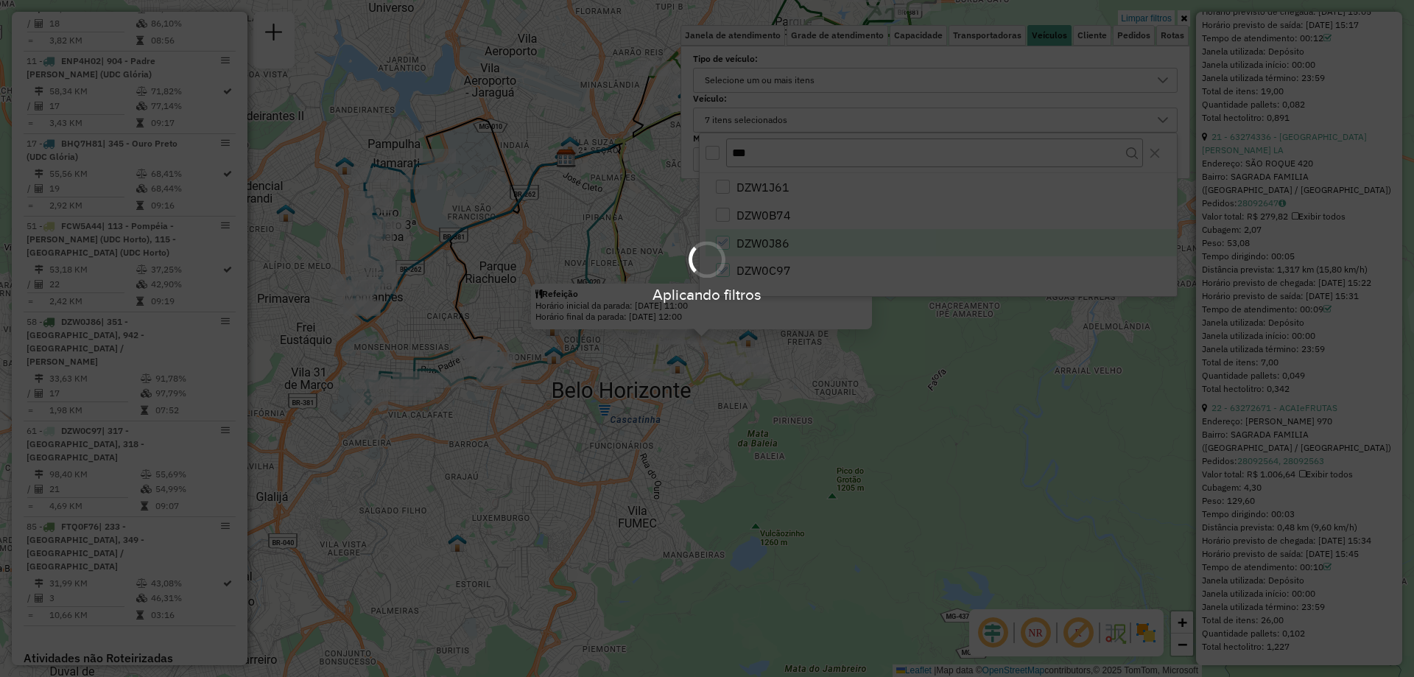
click at [758, 269] on div "Aplicando filtros" at bounding box center [707, 271] width 1414 height 70
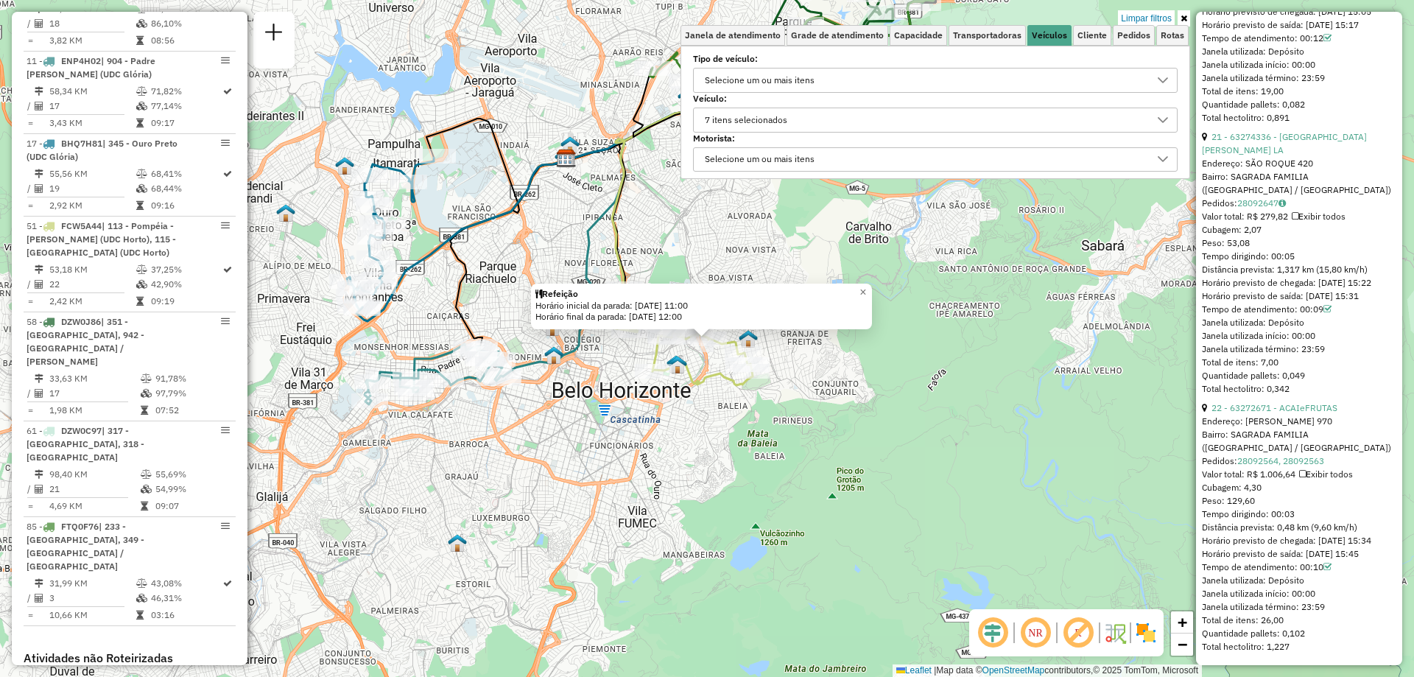
click at [784, 117] on div "7 itens selecionados" at bounding box center [746, 120] width 93 height 24
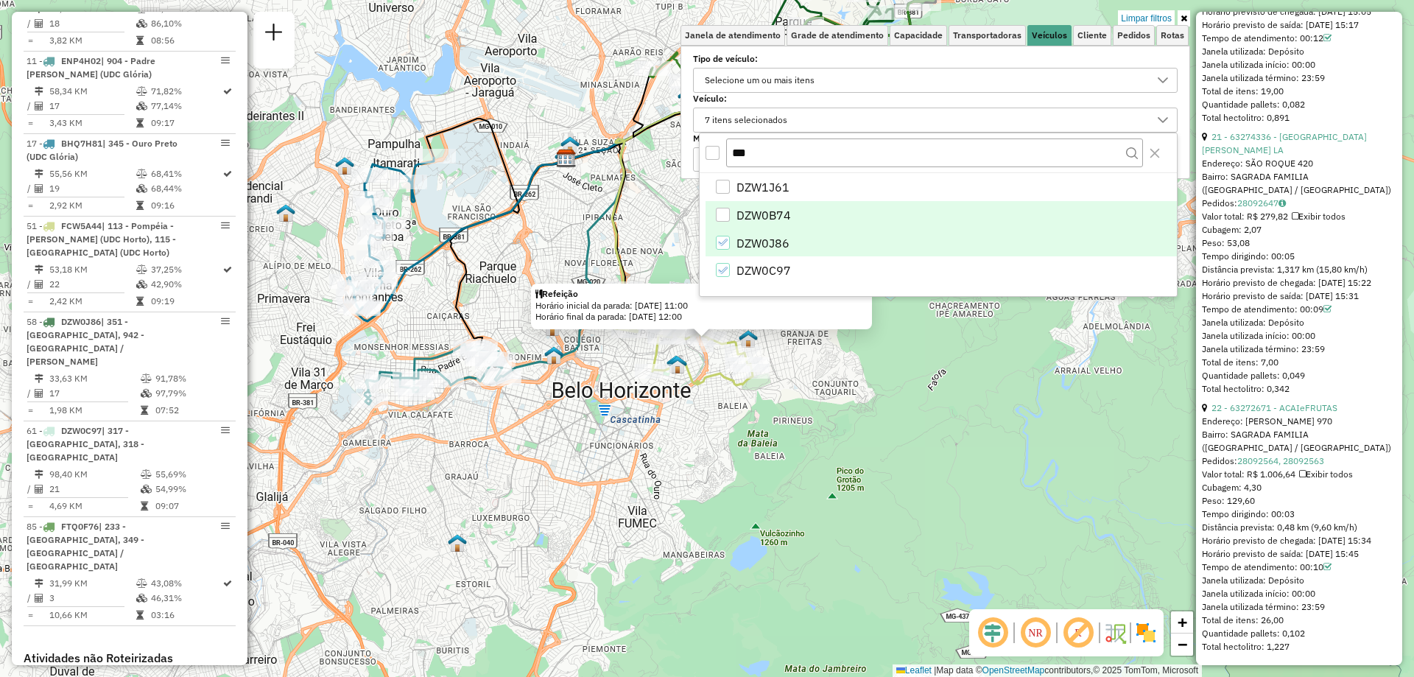
click at [765, 208] on span "DZW0B74" at bounding box center [763, 215] width 54 height 18
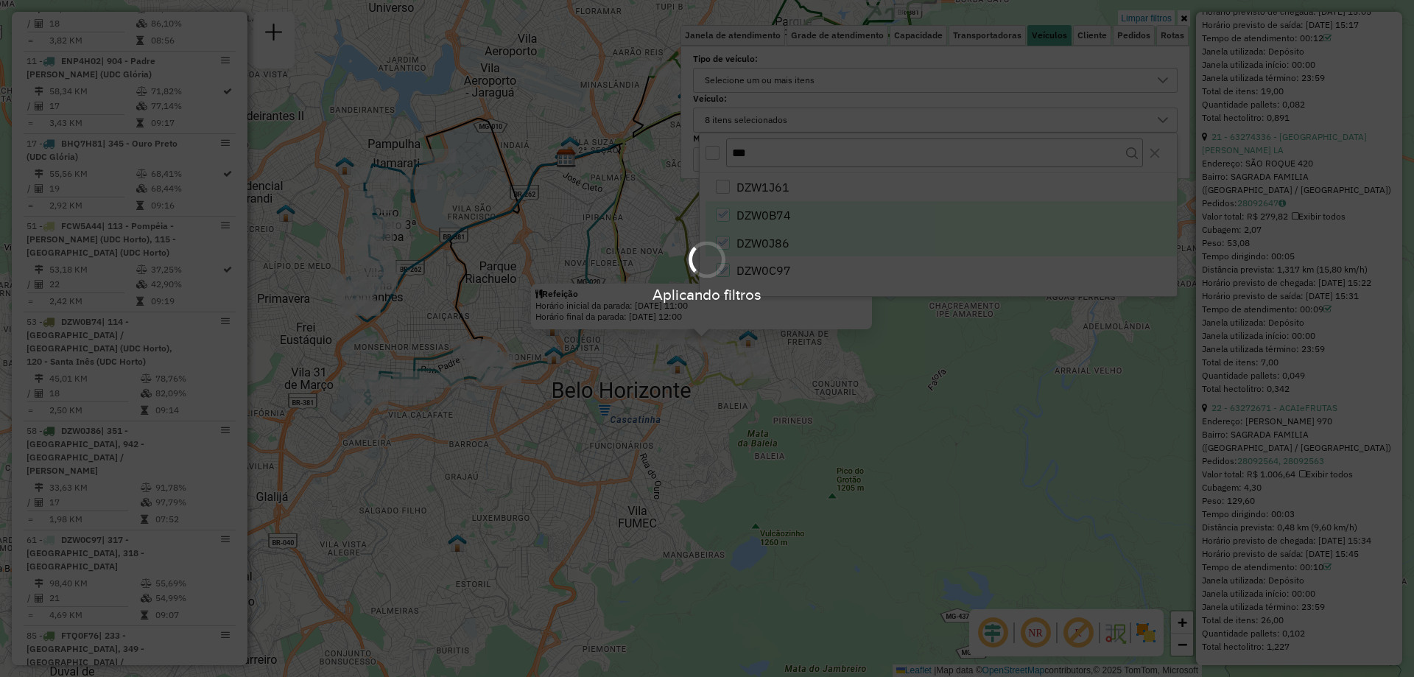
click at [763, 248] on div "Aplicando filtros" at bounding box center [707, 271] width 1414 height 70
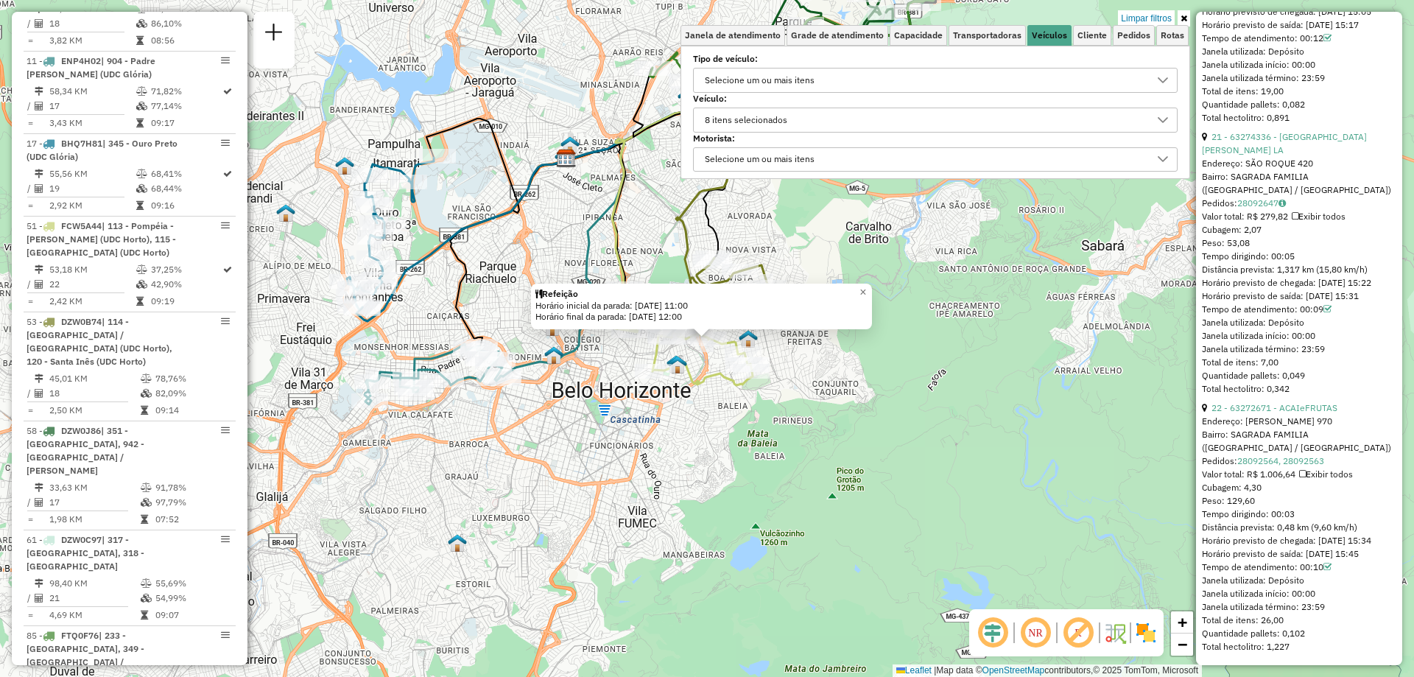
click at [846, 124] on div "8 itens selecionados" at bounding box center [924, 120] width 449 height 24
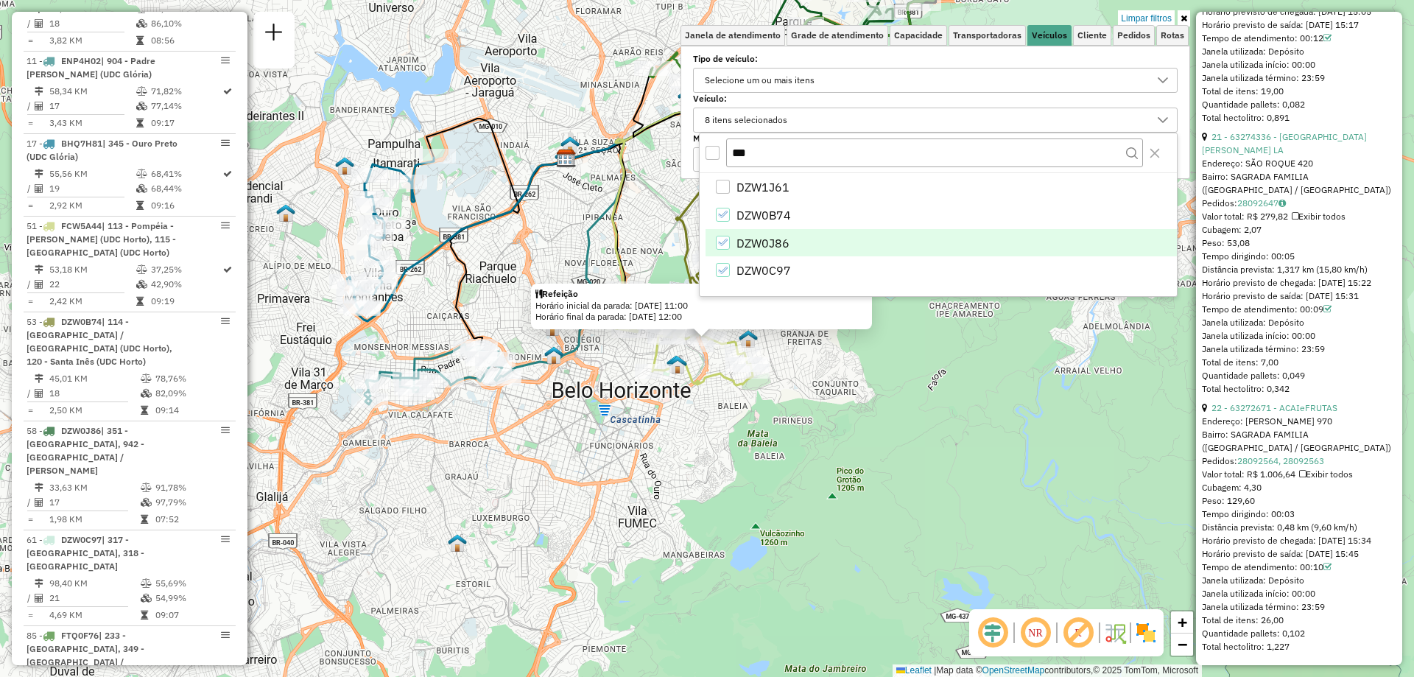
click at [725, 245] on icon "DZW0J86" at bounding box center [722, 242] width 10 height 10
click at [723, 273] on icon "DZW0C97" at bounding box center [722, 270] width 10 height 10
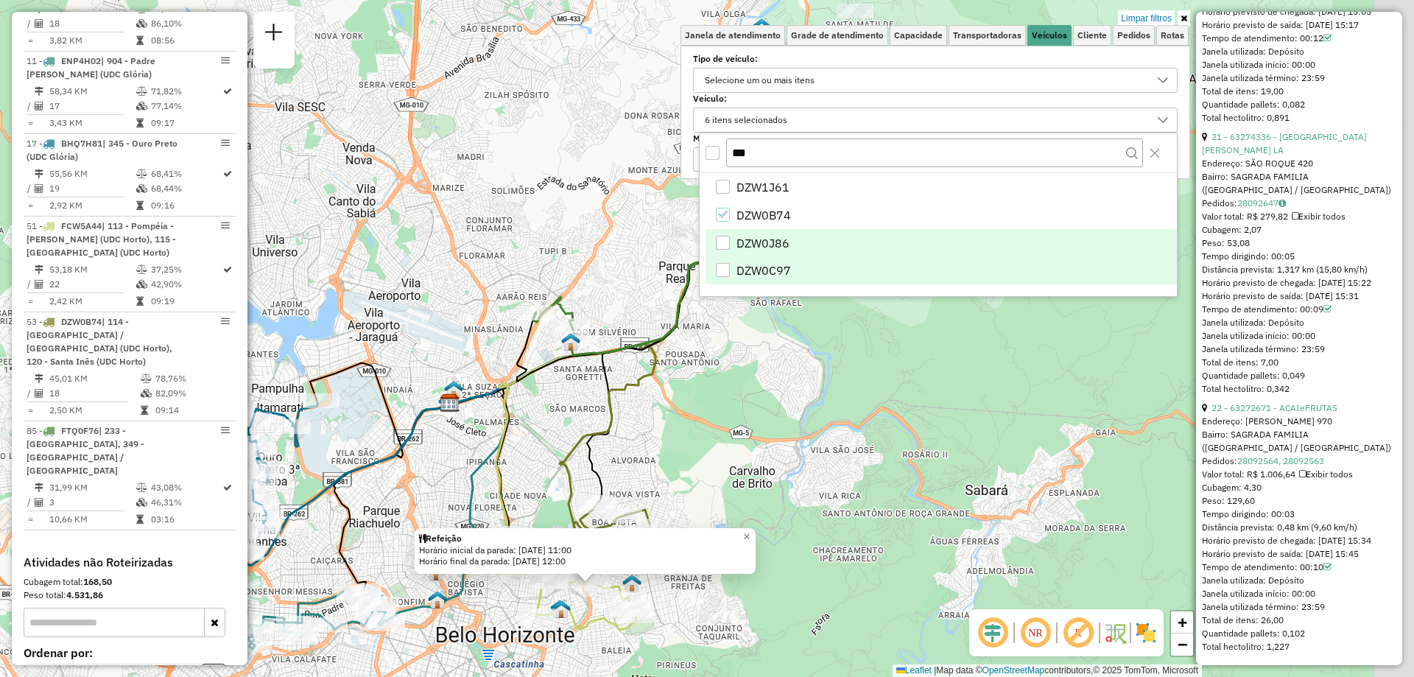
drag, startPoint x: 711, startPoint y: 398, endPoint x: 594, endPoint y: 643, distance: 270.7
click at [594, 643] on div "Refeição Horário inicial da parada: [DATE] 11:00 Horário final da parada: [DATE…" at bounding box center [707, 338] width 1414 height 677
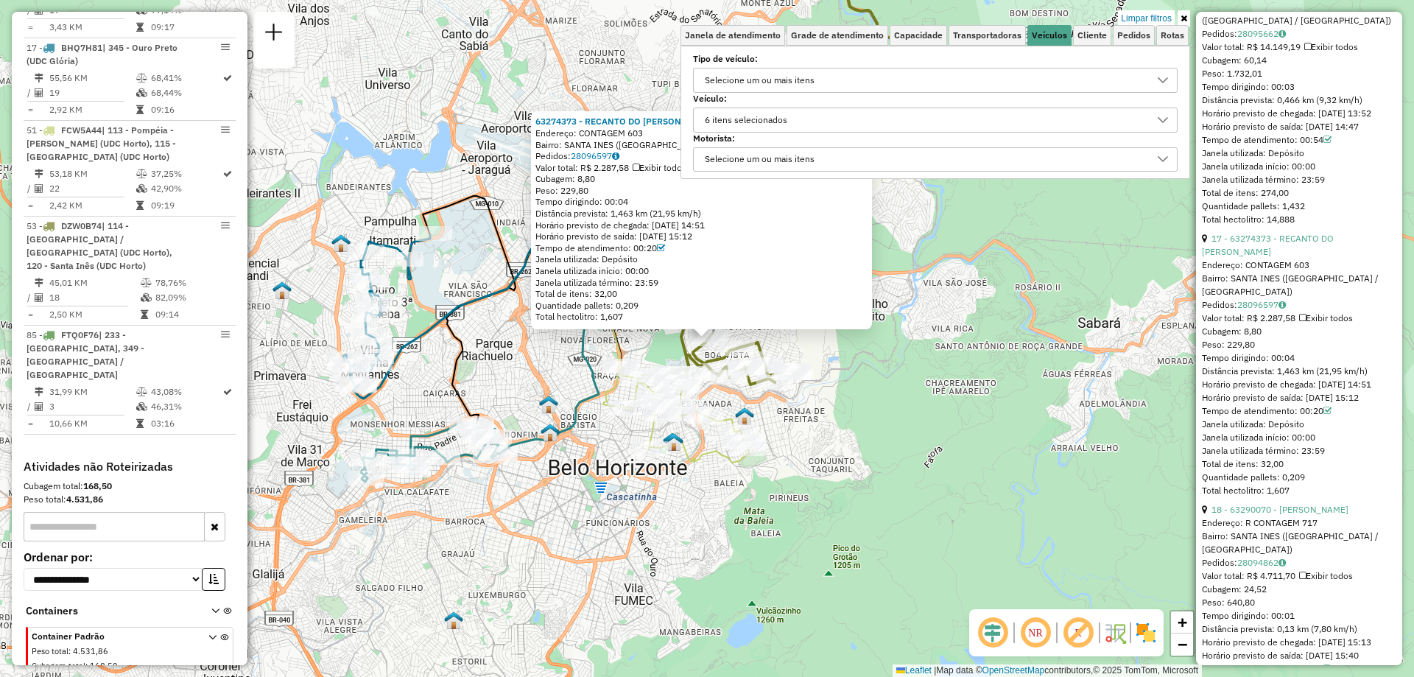
scroll to position [4698, 0]
